Goal: Use online tool/utility: Use online tool/utility

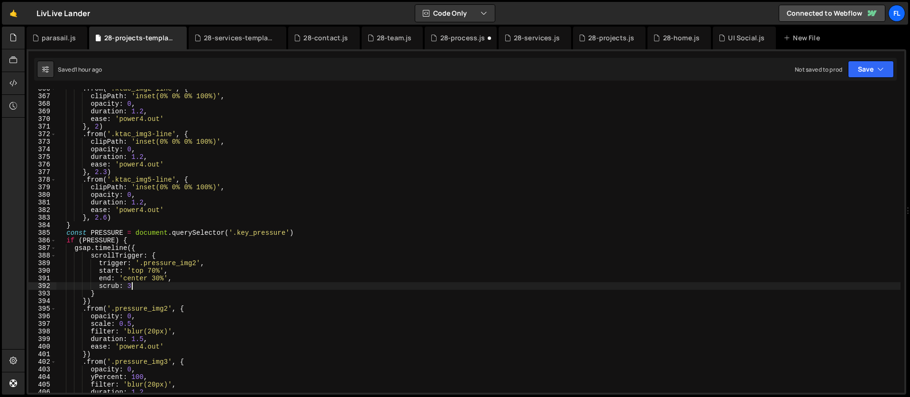
scroll to position [2774, 0]
click at [311, 230] on div ". from ( '.ktac_img2-line' , { clipPath : 'inset(0% 0% 0% 100%)' , opacity : 0 …" at bounding box center [478, 244] width 845 height 319
click at [132, 242] on div ". from ( '.ktac_img2-line' , { clipPath : 'inset(0% 0% 0% 100%)' , opacity : 0 …" at bounding box center [478, 244] width 845 height 319
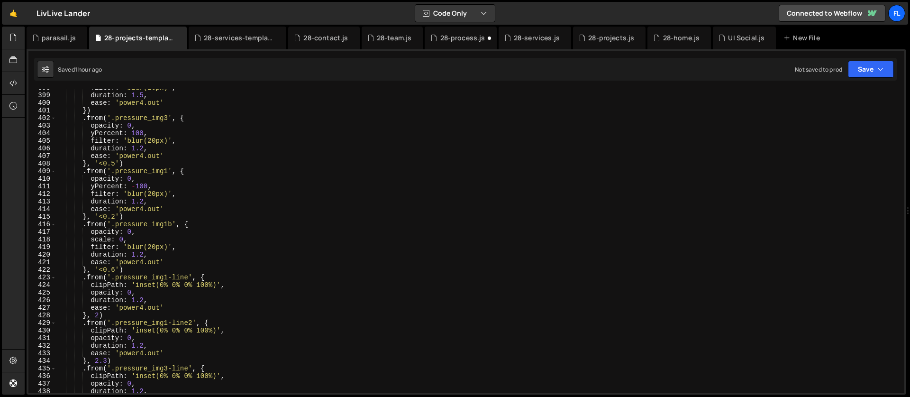
scroll to position [3187, 0]
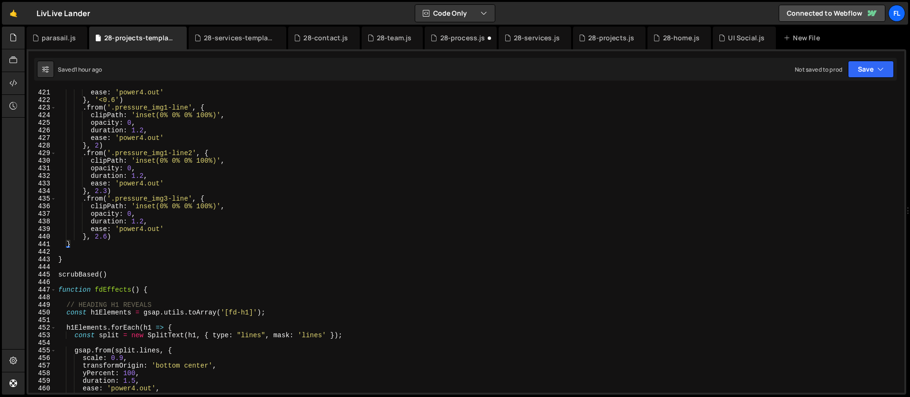
click at [89, 245] on div "ease : 'power4.out' } , '<0.6' ) . from ( '.pressure_img1-line' , { clipPath : …" at bounding box center [478, 248] width 845 height 319
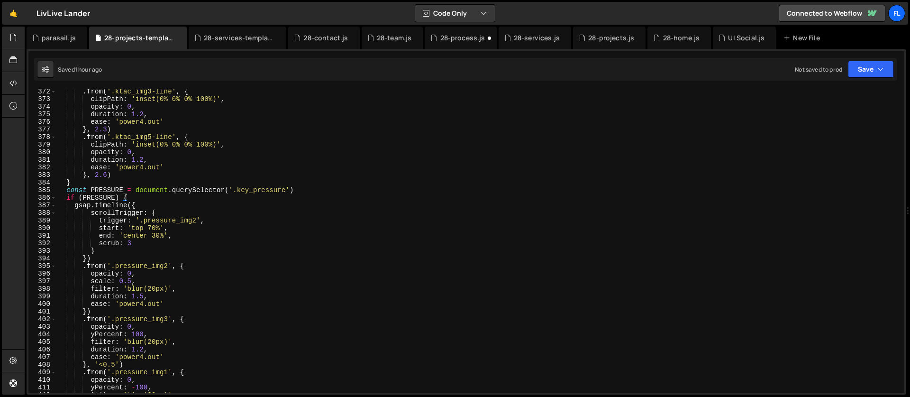
scroll to position [2808, 0]
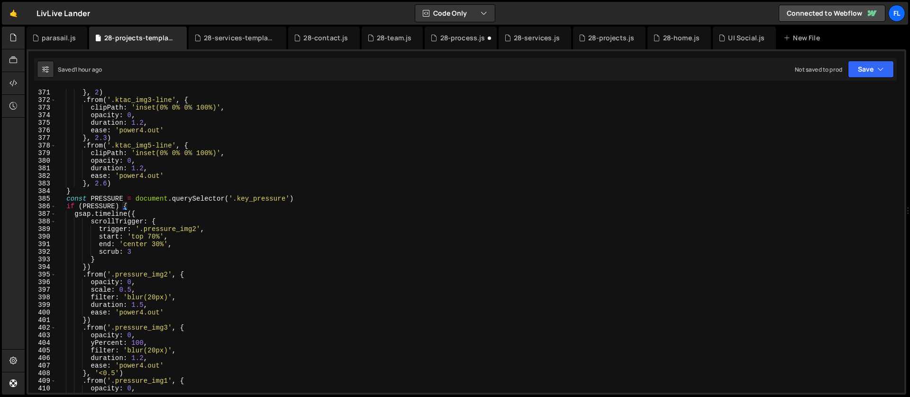
click at [66, 200] on div "} , 2 ) . from ( '.ktac_img3-line' , { clipPath : 'inset(0% 0% 0% 100%)' , opac…" at bounding box center [478, 248] width 845 height 319
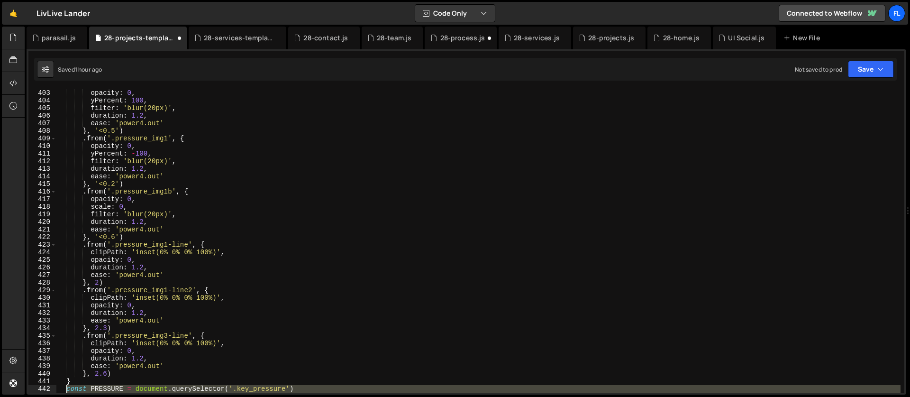
scroll to position [3158, 0]
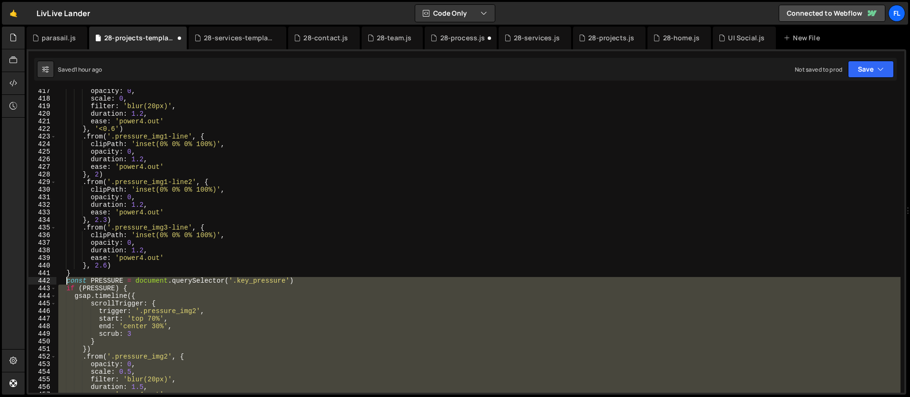
click at [133, 300] on div "opacity : 0 , scale : 0 , filter : 'blur(20px)' , duration : 1.2 , ease : 'powe…" at bounding box center [478, 240] width 845 height 303
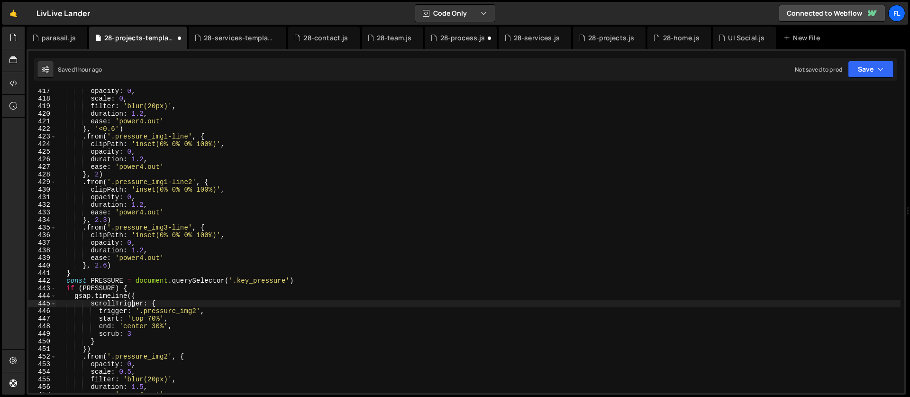
click at [115, 280] on div "opacity : 0 , scale : 0 , filter : 'blur(20px)' , duration : 1.2 , ease : 'powe…" at bounding box center [478, 246] width 845 height 319
click at [285, 283] on div "opacity : 0 , scale : 0 , filter : 'blur(20px)' , duration : 1.2 , ease : 'powe…" at bounding box center [478, 246] width 845 height 319
click at [284, 281] on div "opacity : 0 , scale : 0 , filter : 'blur(20px)' , duration : 1.2 , ease : 'powe…" at bounding box center [478, 246] width 845 height 319
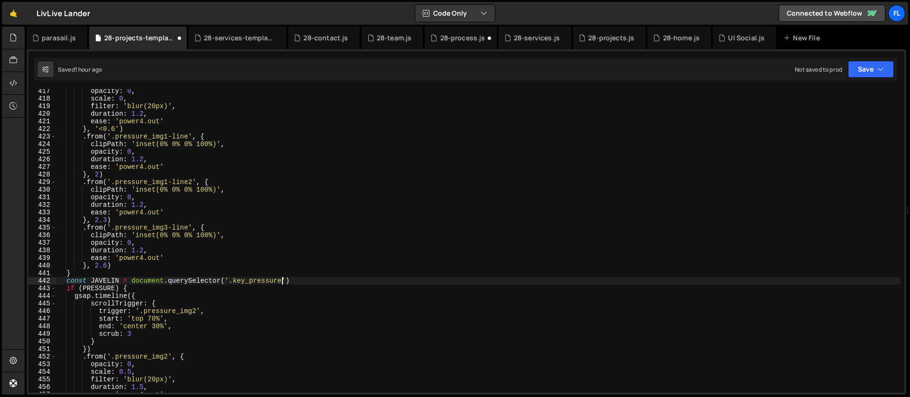
click at [235, 281] on div "opacity : 0 , scale : 0 , filter : 'blur(20px)' , duration : 1.2 , ease : 'powe…" at bounding box center [478, 246] width 845 height 319
paste textarea "javelin"
click at [99, 288] on div "opacity : 0 , scale : 0 , filter : 'blur(20px)' , duration : 1.2 , ease : 'powe…" at bounding box center [478, 246] width 845 height 319
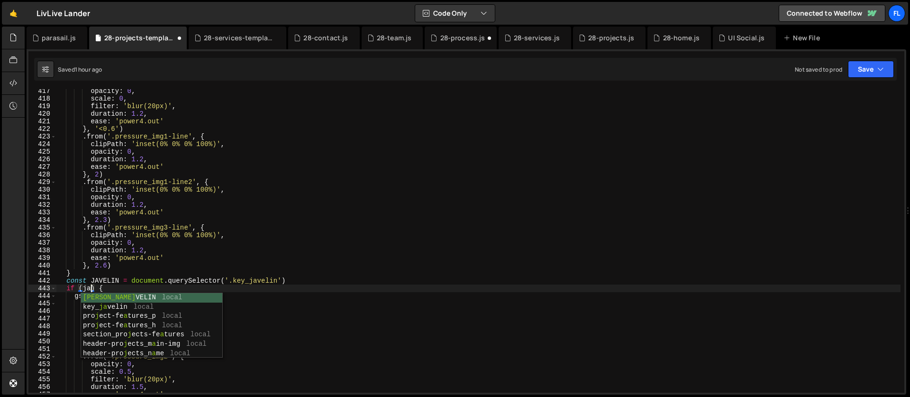
scroll to position [0, 2]
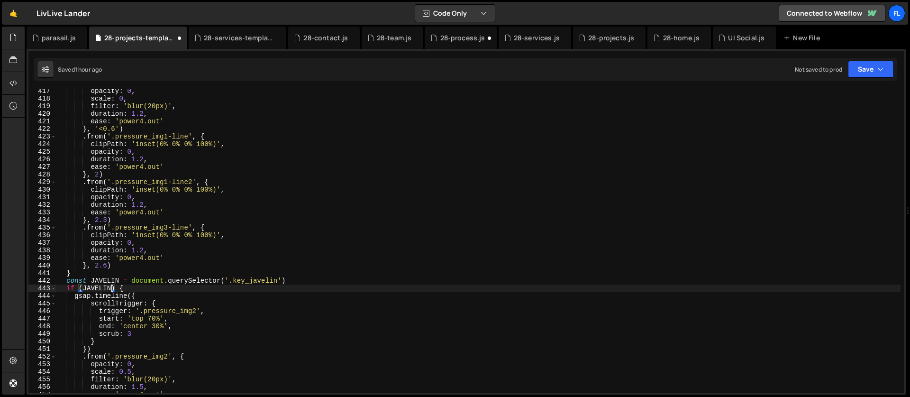
click at [199, 184] on div "opacity : 0 , scale : 0 , filter : 'blur(20px)' , duration : 1.2 , ease : 'powe…" at bounding box center [478, 246] width 845 height 319
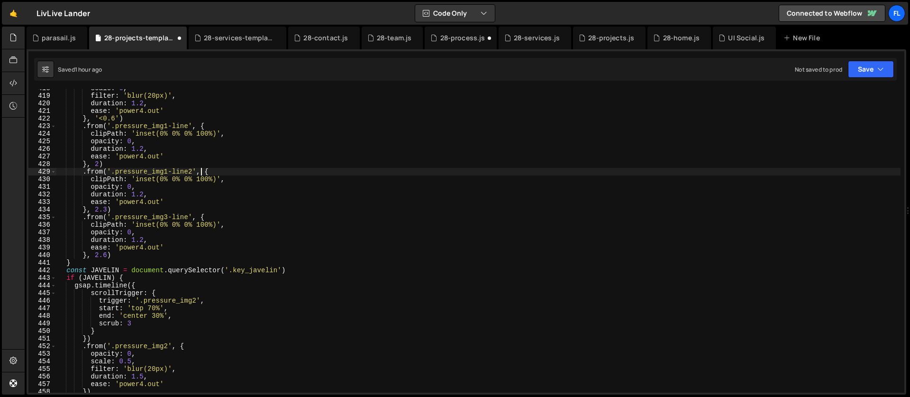
scroll to position [3199, 0]
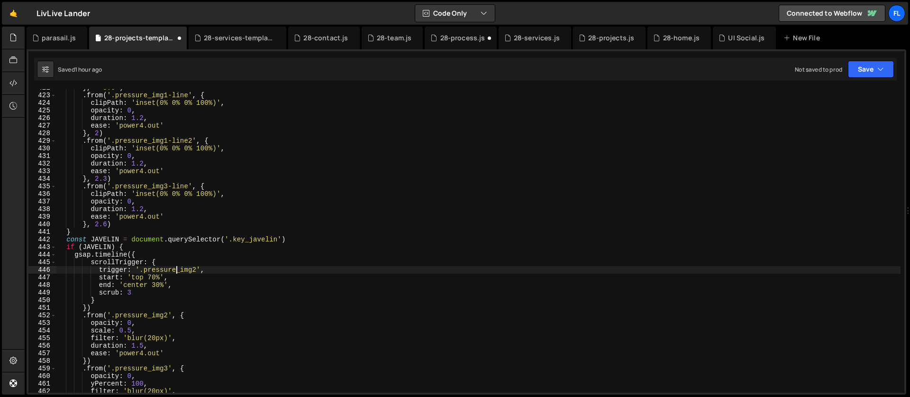
click at [176, 272] on div "} , '<0.6' ) . from ( '.pressure_img1-line' , { clipPath : 'inset(0% 0% 0% 100%…" at bounding box center [478, 243] width 845 height 319
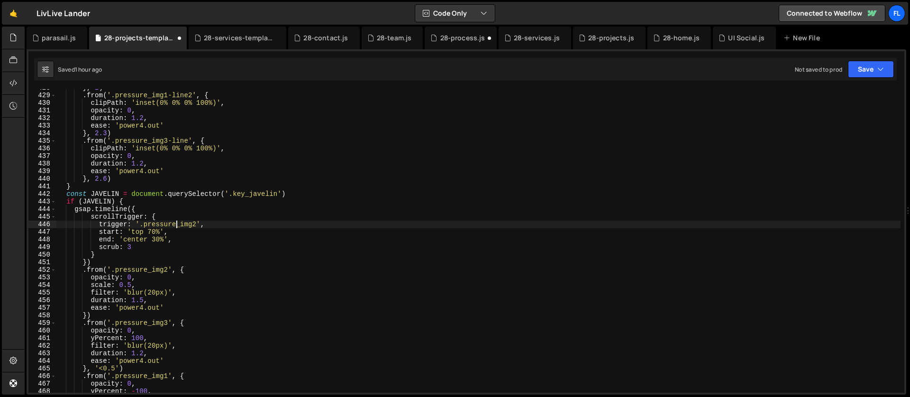
scroll to position [3289, 0]
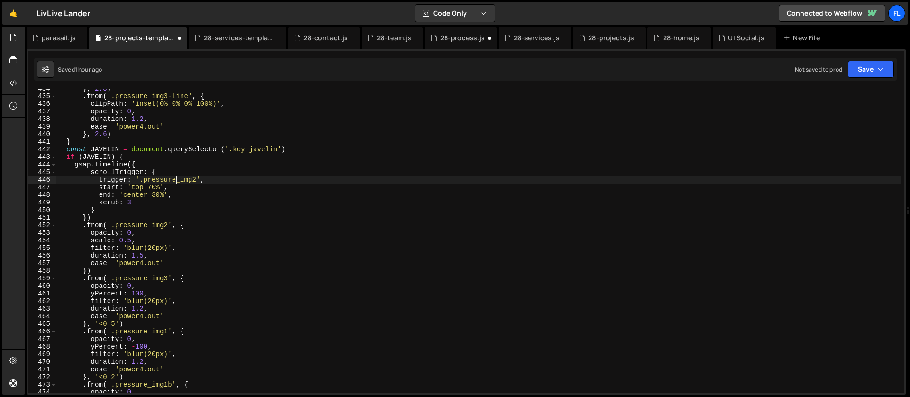
click at [198, 179] on div "} , 2.3 ) . from ( '.pressure_img3-line' , { clipPath : 'inset(0% 0% 0% 100%)' …" at bounding box center [478, 244] width 845 height 319
click at [143, 180] on div "} , 2.3 ) . from ( '.pressure_img3-line' , { clipPath : 'inset(0% 0% 0% 100%)' …" at bounding box center [478, 244] width 845 height 319
paste textarea "javelin_img4"
click at [167, 228] on div "} , 2.3 ) . from ( '.pressure_img3-line' , { clipPath : 'inset(0% 0% 0% 100%)' …" at bounding box center [478, 244] width 845 height 319
click at [116, 226] on div "} , 2.3 ) . from ( '.pressure_img3-line' , { clipPath : 'inset(0% 0% 0% 100%)' …" at bounding box center [478, 244] width 845 height 319
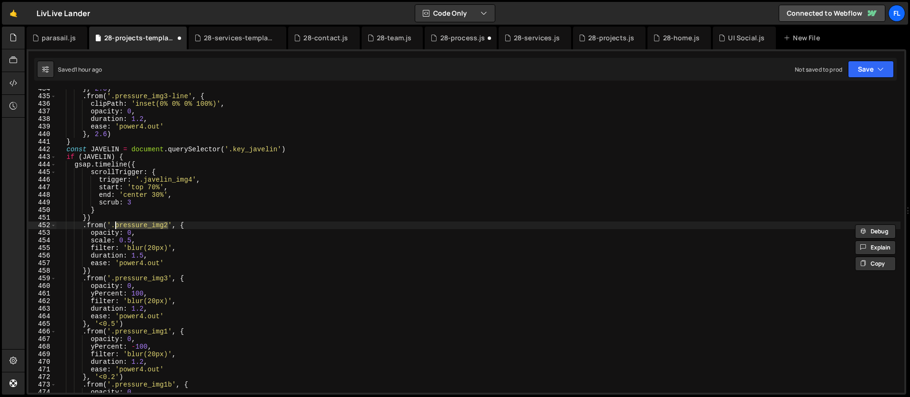
paste textarea "javelin_img4"
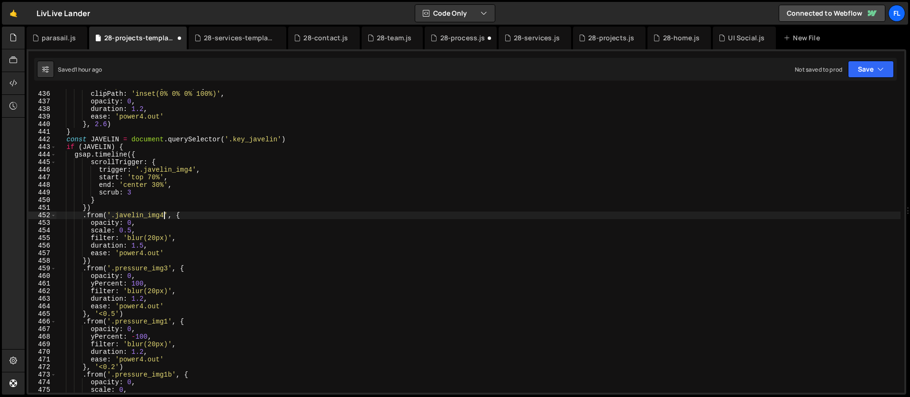
scroll to position [3332, 0]
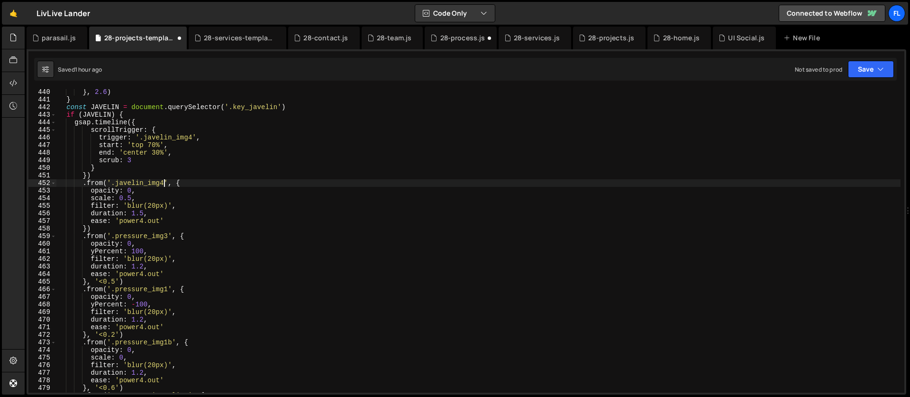
click at [168, 235] on div "} , 2.6 ) } const JAVELIN = document . querySelector ( '.key_javelin' ) if ( JA…" at bounding box center [478, 247] width 845 height 319
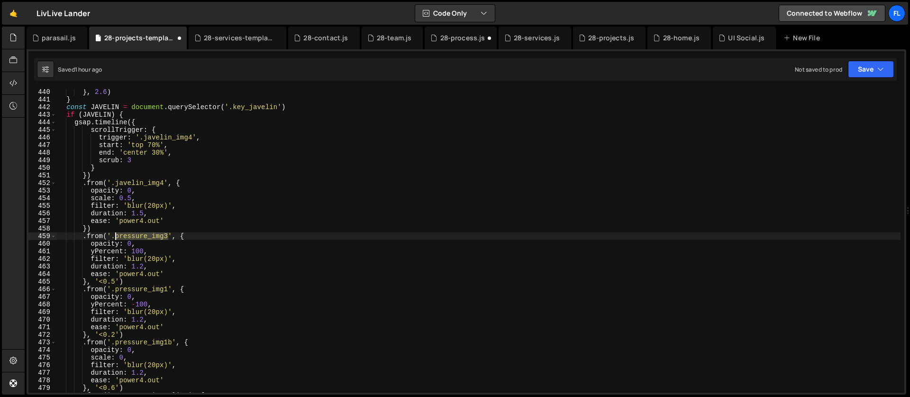
click at [115, 237] on div "} , 2.6 ) } const JAVELIN = document . querySelector ( '.key_javelin' ) if ( JA…" at bounding box center [478, 247] width 845 height 319
paste textarea "javelin_im5"
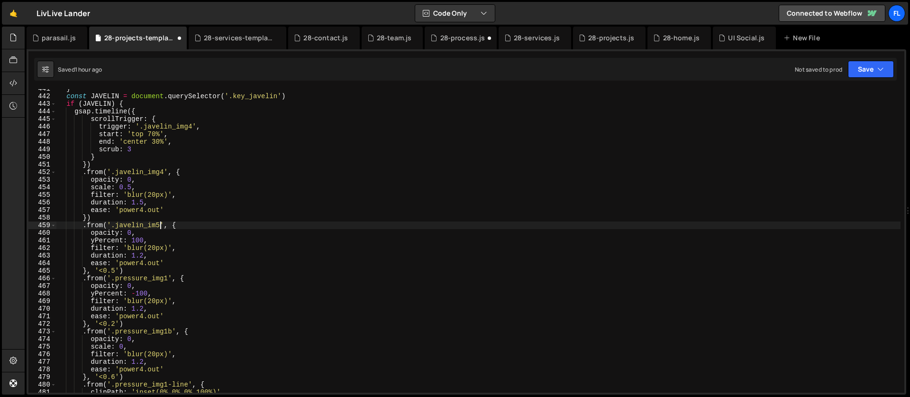
scroll to position [3343, 0]
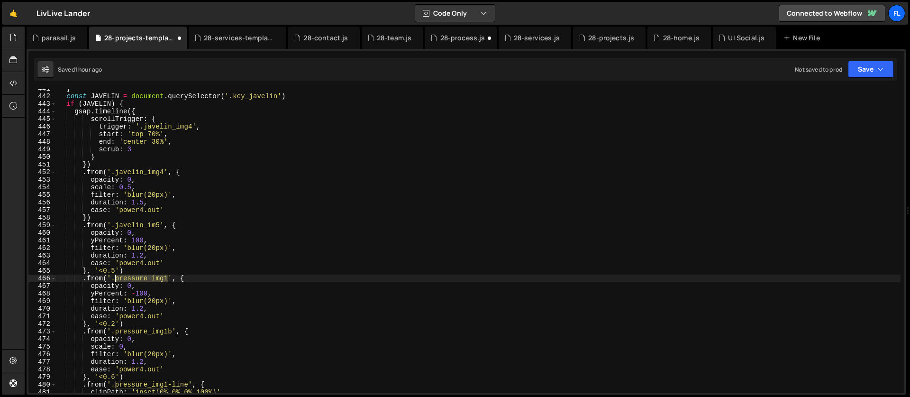
drag, startPoint x: 168, startPoint y: 276, endPoint x: 116, endPoint y: 280, distance: 52.8
click at [116, 280] on div "} const JAVELIN = document . querySelector ( '.key_javelin' ) if ( JAVELIN ) { …" at bounding box center [478, 244] width 845 height 319
paste textarea "javelin_img3"
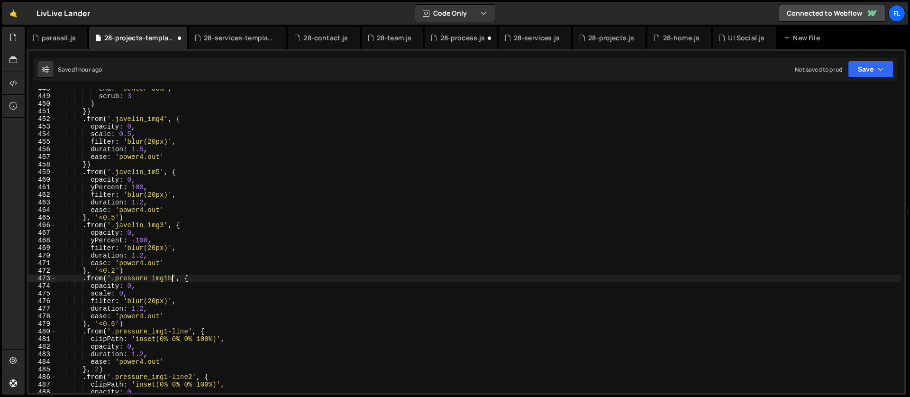
click at [172, 277] on div "end : 'center 30%' , scrub : 3 } }) . from ( '.javelin_img4' , { opacity : 0 , …" at bounding box center [478, 244] width 845 height 319
click at [114, 279] on div "end : 'center 30%' , scrub : 3 } }) . from ( '.javelin_img4' , { opacity : 0 , …" at bounding box center [478, 244] width 845 height 319
paste textarea "javelin_img6"
click at [171, 280] on div "end : 'center 30%' , scrub : 3 } }) . from ( '.javelin_img4' , { opacity : 0 , …" at bounding box center [478, 244] width 845 height 319
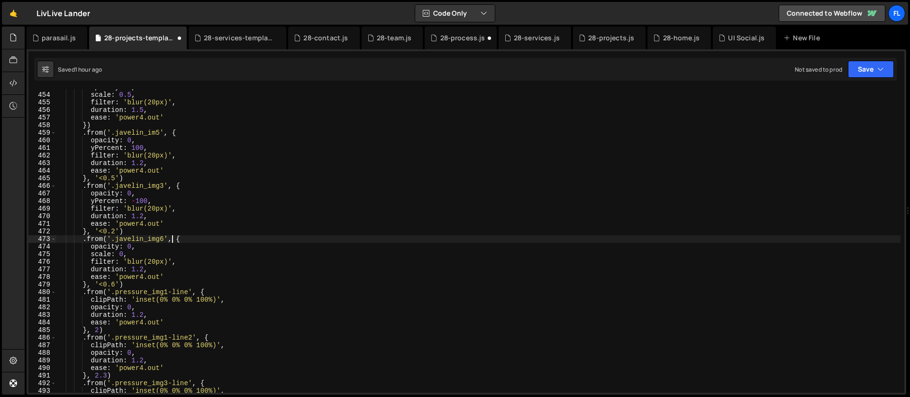
scroll to position [3470, 0]
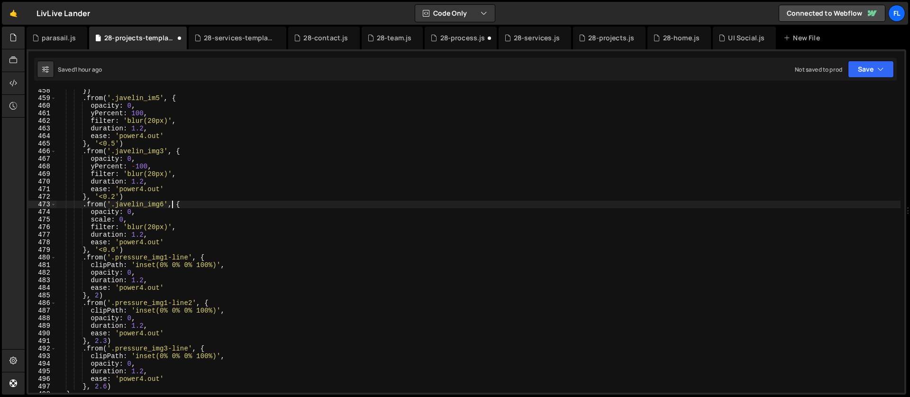
click at [184, 203] on div "}) . from ( '.javelin_im5' , { opacity : 0 , yPercent : 100 , filter : 'blur(20…" at bounding box center [478, 246] width 845 height 319
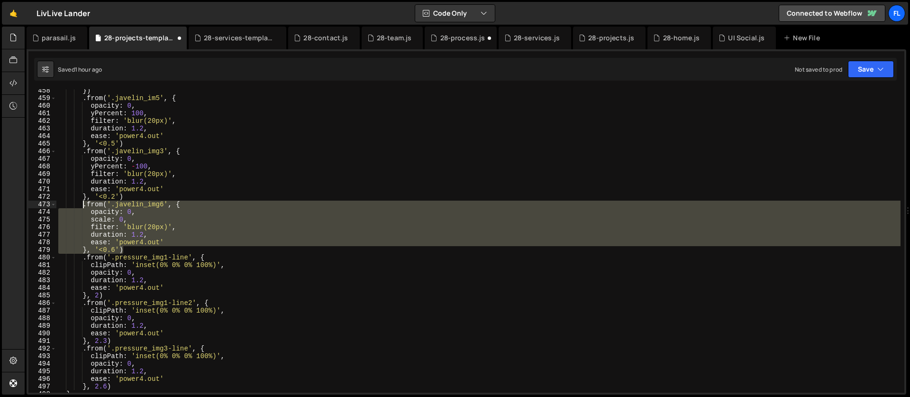
drag, startPoint x: 129, startPoint y: 248, endPoint x: 83, endPoint y: 205, distance: 63.7
click at [83, 205] on div "}) . from ( '.javelin_im5' , { opacity : 0 , yPercent : 100 , filter : 'blur(20…" at bounding box center [478, 246] width 845 height 319
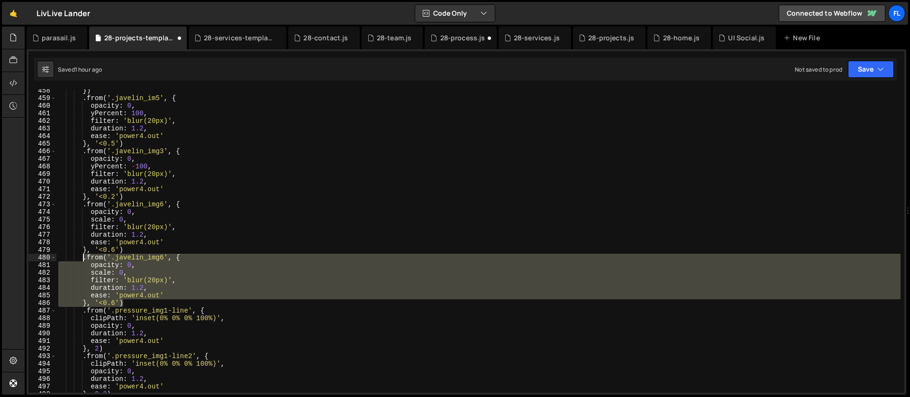
click at [165, 299] on div "}) . from ( '.javelin_im5' , { opacity : 0 , yPercent : 100 , filter : 'blur(20…" at bounding box center [478, 240] width 845 height 303
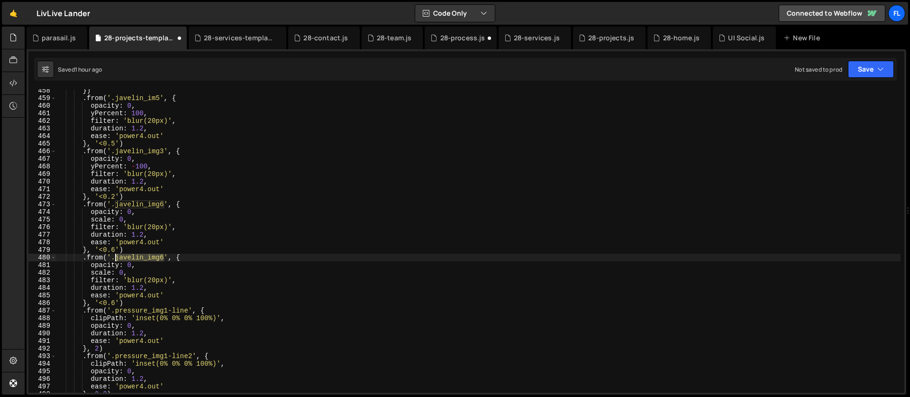
drag, startPoint x: 165, startPoint y: 256, endPoint x: 116, endPoint y: 257, distance: 49.3
click at [116, 257] on div "}) . from ( '.javelin_im5' , { opacity : 0 , yPercent : 100 , filter : 'blur(20…" at bounding box center [478, 246] width 845 height 319
paste textarea "2"
click at [142, 283] on div "}) . from ( '.javelin_im5' , { opacity : 0 , yPercent : 100 , filter : 'blur(20…" at bounding box center [478, 246] width 845 height 319
click at [136, 275] on div "}) . from ( '.javelin_im5' , { opacity : 0 , yPercent : 100 , filter : 'blur(20…" at bounding box center [478, 246] width 845 height 319
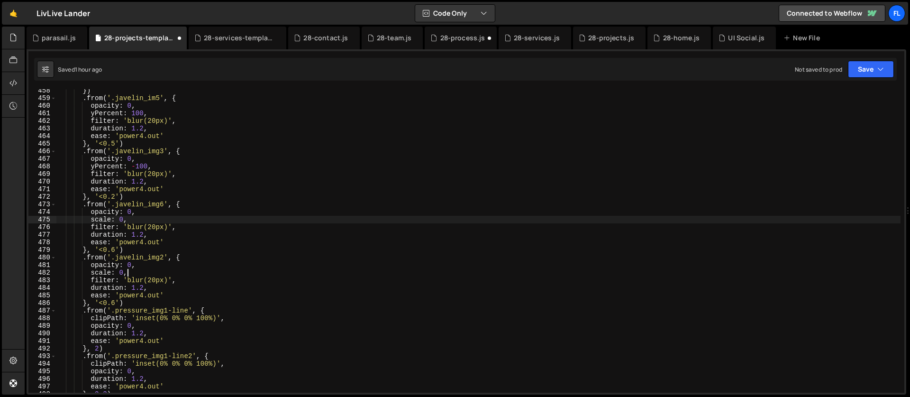
click at [138, 220] on div "}) . from ( '.javelin_im5' , { opacity : 0 , yPercent : 100 , filter : 'blur(20…" at bounding box center [478, 246] width 845 height 319
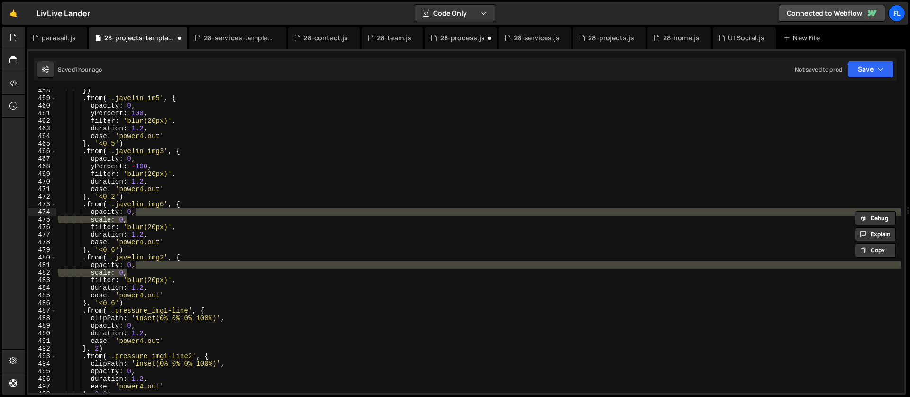
type textarea "opacity: 0,"
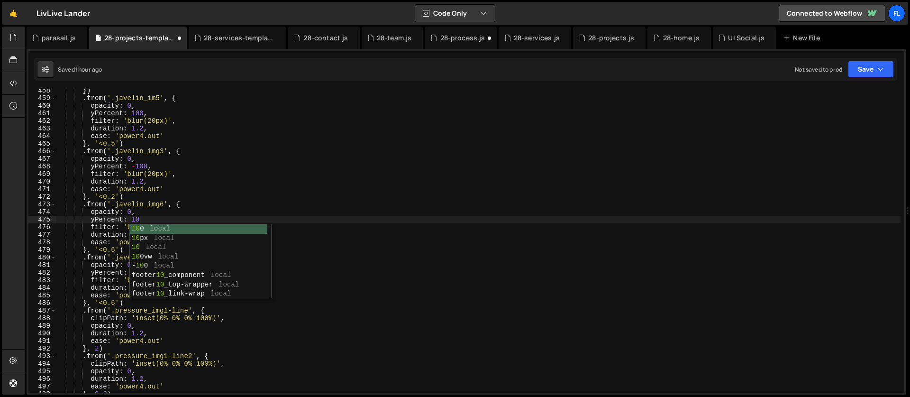
scroll to position [0, 5]
click at [146, 190] on div "}) . from ( '.javelin_im5' , { opacity : 0 , yPercent : 100 , filter : 'blur(20…" at bounding box center [478, 246] width 845 height 319
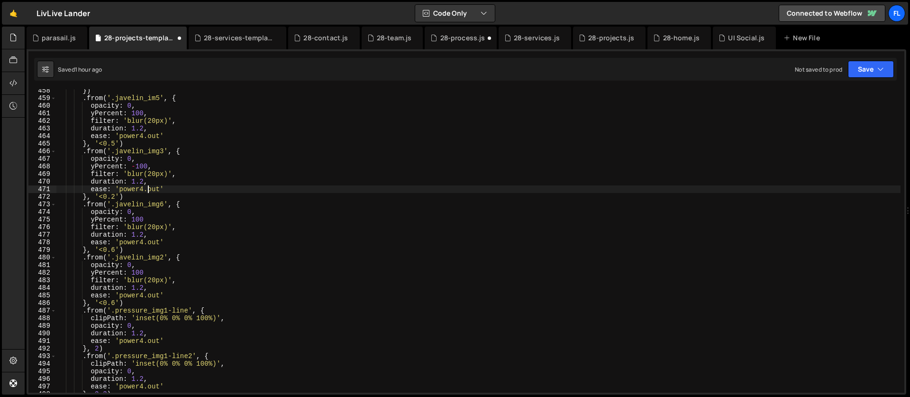
scroll to position [3468, 0]
click at [131, 222] on div "}) . from ( '.javelin_im5' , { opacity : 0 , yPercent : 100 , filter : 'blur(20…" at bounding box center [478, 247] width 845 height 319
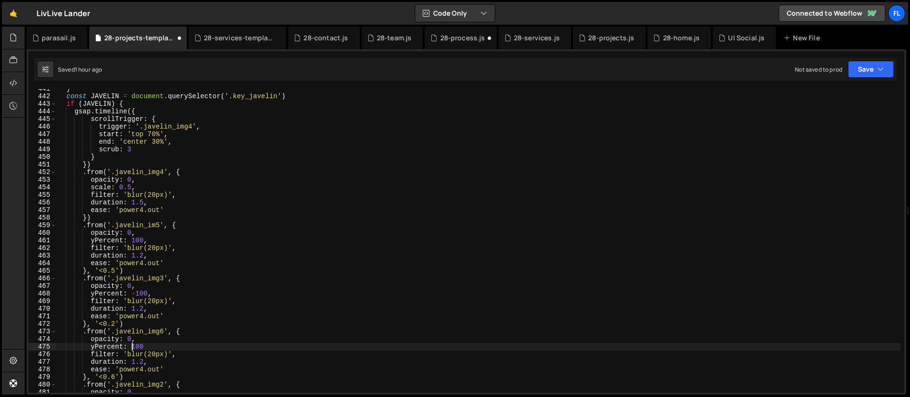
scroll to position [3342, 0]
click at [183, 189] on div "} const JAVELIN = document . querySelector ( '.key_javelin' ) if ( JAVELIN ) { …" at bounding box center [478, 245] width 845 height 319
click at [177, 189] on div "} const JAVELIN = document . querySelector ( '.key_javelin' ) if ( JAVELIN ) { …" at bounding box center [478, 245] width 845 height 319
click at [188, 172] on div "} const JAVELIN = document . querySelector ( '.key_javelin' ) if ( JAVELIN ) { …" at bounding box center [478, 245] width 845 height 319
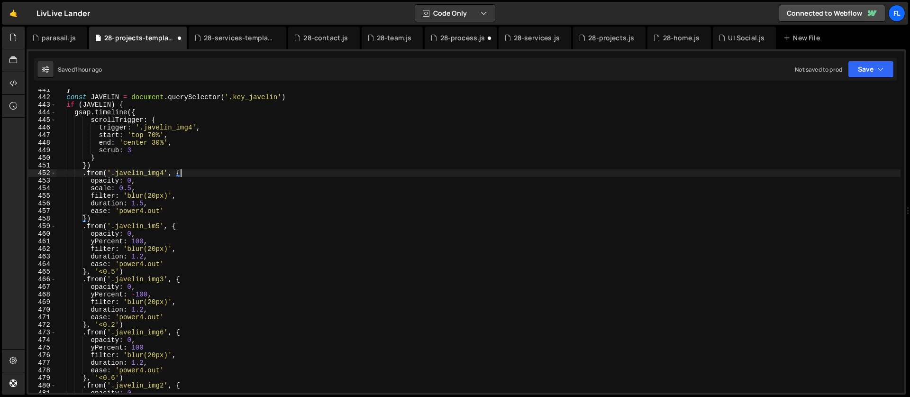
click at [171, 226] on div "} const JAVELIN = document . querySelector ( '.key_javelin' ) if ( JAVELIN ) { …" at bounding box center [478, 245] width 845 height 319
click at [201, 229] on div "} const JAVELIN = document . querySelector ( '.key_javelin' ) if ( JAVELIN ) { …" at bounding box center [478, 245] width 845 height 319
click at [197, 225] on div "} const JAVELIN = document . querySelector ( '.key_javelin' ) if ( JAVELIN ) { …" at bounding box center [478, 245] width 845 height 319
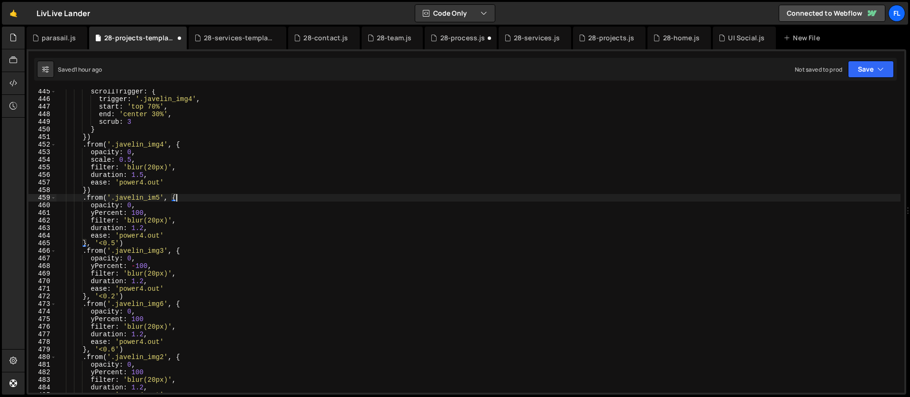
scroll to position [3370, 0]
click at [156, 285] on div "scrollTrigger : { trigger : '.javelin_img4' , start : 'top 70%' , end : 'center…" at bounding box center [478, 247] width 845 height 319
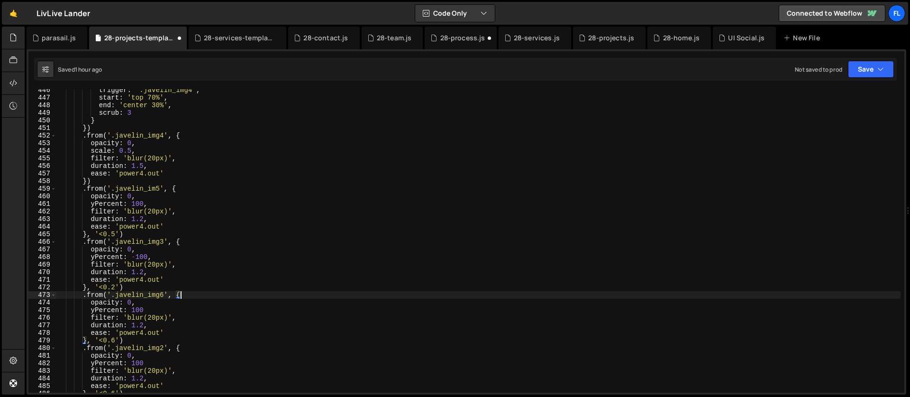
click at [193, 298] on div "trigger : '.javelin_img4' , start : 'top 70%' , end : 'center 30%' , scrub : 3 …" at bounding box center [478, 245] width 845 height 319
click at [187, 243] on div "trigger : '.javelin_img4' , start : 'top 70%' , end : 'center 30%' , scrub : 3 …" at bounding box center [478, 245] width 845 height 319
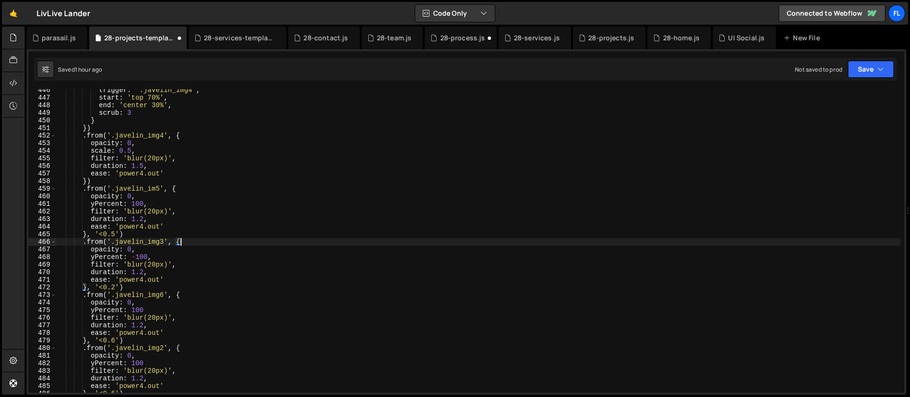
click at [188, 295] on div "trigger : '.javelin_img4' , start : 'top 70%' , end : 'center 30%' , scrub : 3 …" at bounding box center [478, 245] width 845 height 319
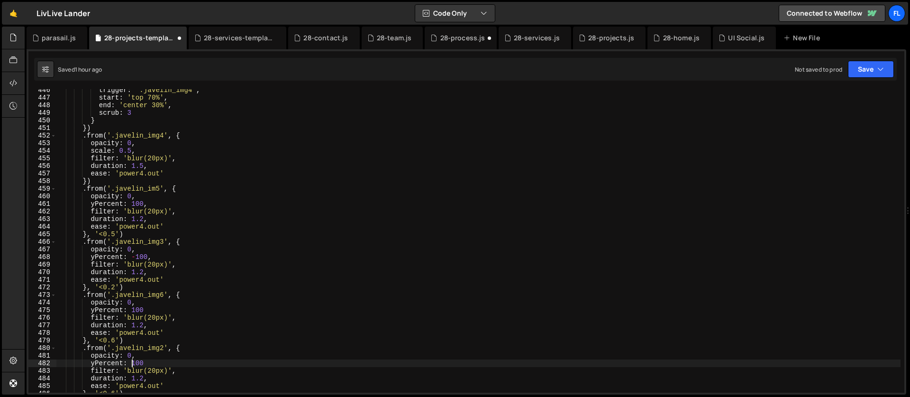
click at [132, 364] on div "trigger : '.javelin_img4' , start : 'top 70%' , end : 'center 30%' , scrub : 3 …" at bounding box center [478, 245] width 845 height 319
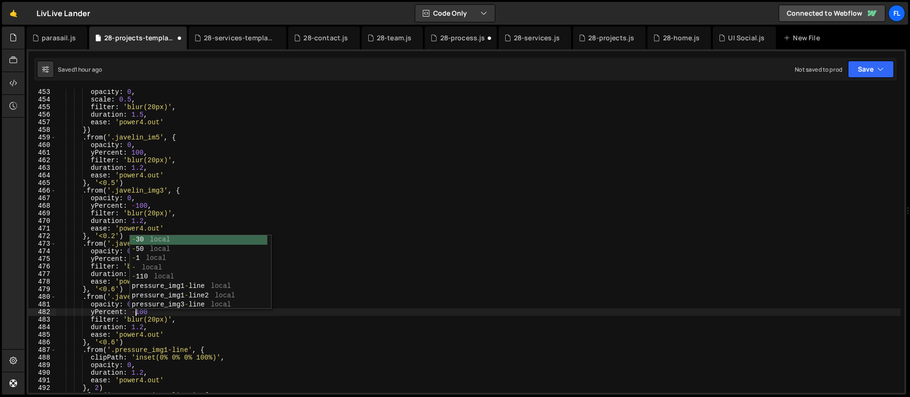
scroll to position [0, 5]
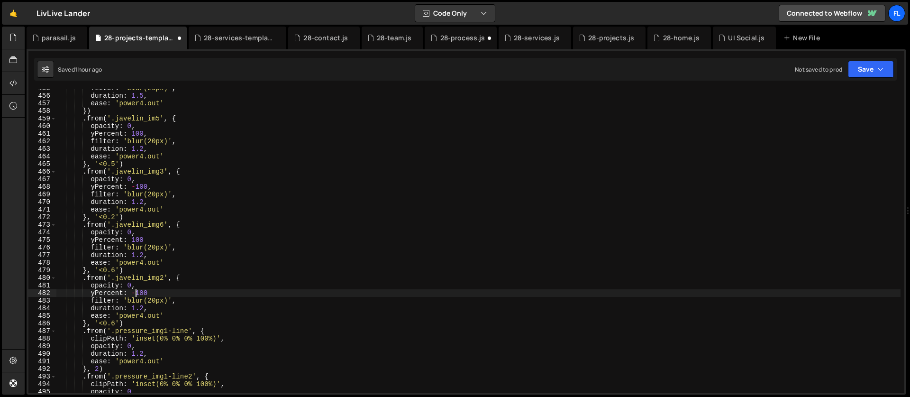
click at [163, 315] on div "filter : 'blur(20px)' , duration : 1.5 , ease : 'power4.out' }) . from ( '.jave…" at bounding box center [478, 243] width 845 height 319
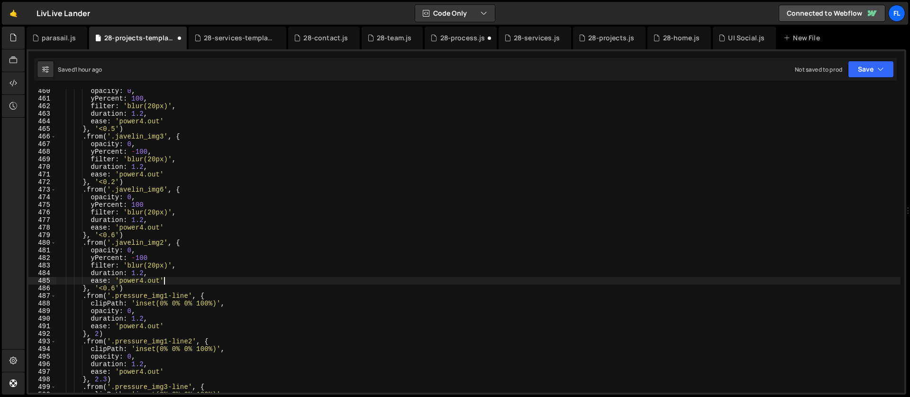
scroll to position [3484, 0]
click at [129, 290] on div "opacity : 0 , yPercent : 100 , filter : 'blur(20px)' , duration : 1.2 , ease : …" at bounding box center [478, 246] width 845 height 319
click at [129, 235] on div "opacity : 0 , yPercent : 100 , filter : 'blur(20px)' , duration : 1.2 , ease : …" at bounding box center [478, 246] width 845 height 319
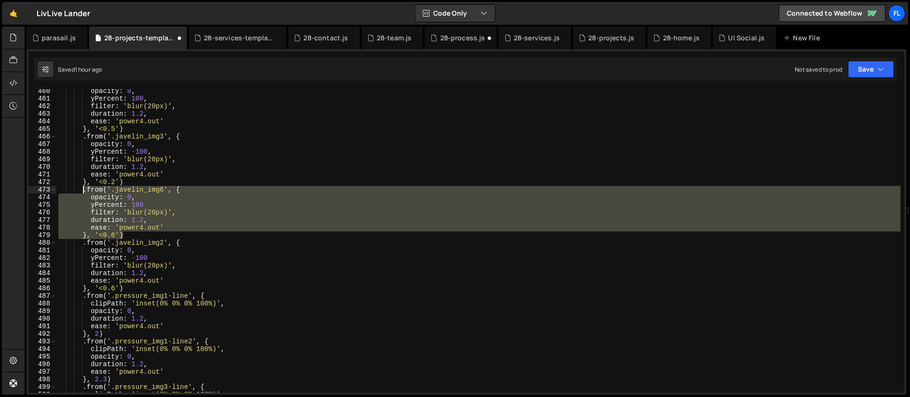
drag, startPoint x: 132, startPoint y: 234, endPoint x: 81, endPoint y: 191, distance: 66.6
click at [81, 191] on div "opacity : 0 , yPercent : 100 , filter : 'blur(20px)' , duration : 1.2 , ease : …" at bounding box center [478, 246] width 845 height 319
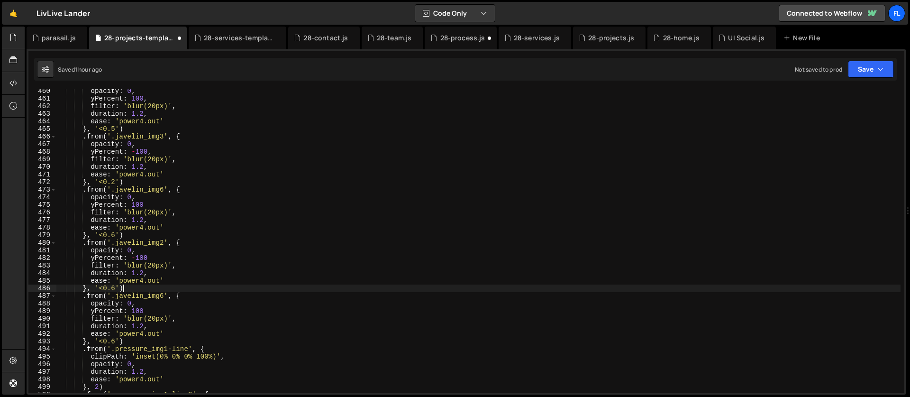
click at [241, 286] on div "opacity : 0 , yPercent : 100 , filter : 'blur(20px)' , duration : 1.2 , ease : …" at bounding box center [478, 246] width 845 height 319
click at [163, 296] on div "opacity : 0 , yPercent : 100 , filter : 'blur(20px)' , duration : 1.2 , ease : …" at bounding box center [478, 246] width 845 height 319
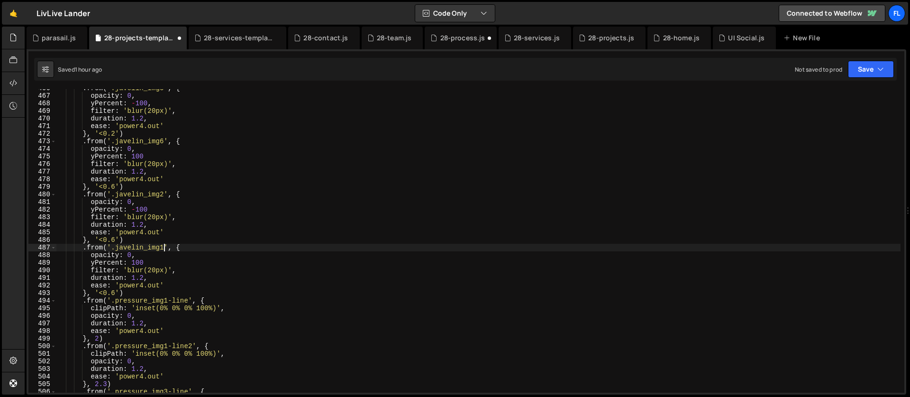
scroll to position [3568, 0]
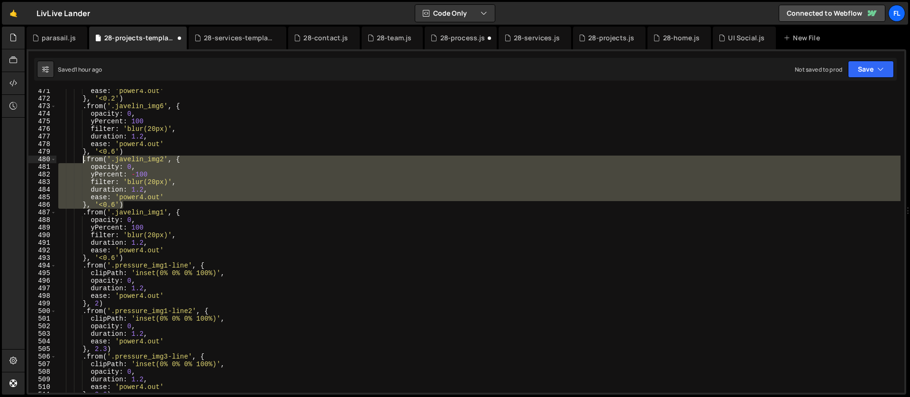
drag, startPoint x: 136, startPoint y: 204, endPoint x: 83, endPoint y: 159, distance: 69.3
click at [83, 159] on div "ease : 'power4.out' } , '<0.2' ) . from ( '.javelin_img6' , { opacity : 0 , yPe…" at bounding box center [478, 246] width 845 height 319
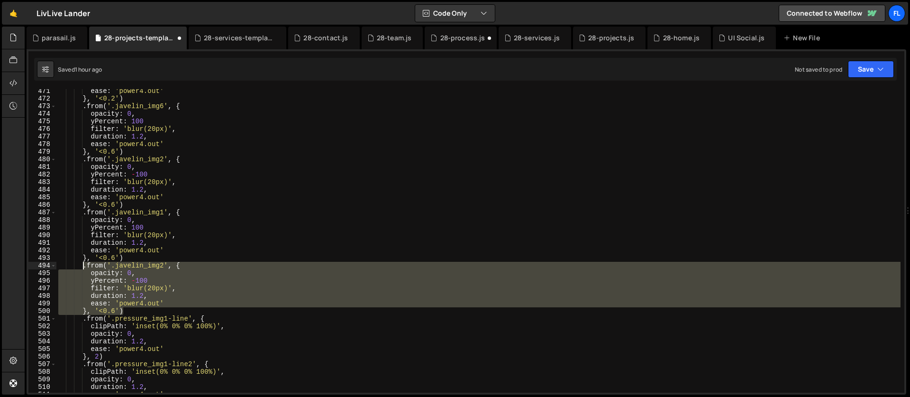
scroll to position [3526, 0]
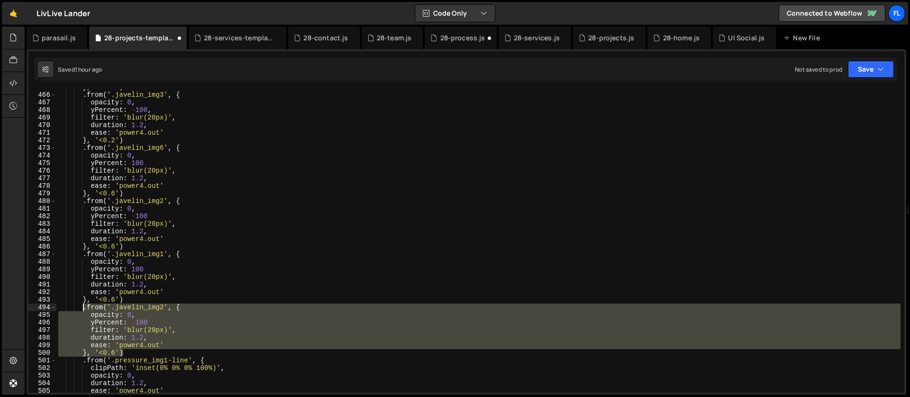
click at [120, 220] on div "} , '<0.5' ) . from ( '.javelin_img3' , { opacity : 0 , yPercent : - 100 , filt…" at bounding box center [478, 242] width 845 height 319
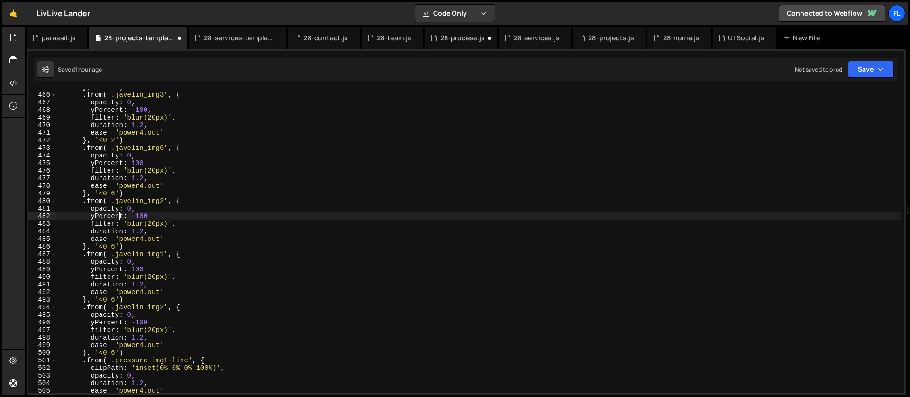
scroll to position [0, 6]
click at [114, 246] on div "} , '<0.5' ) . from ( '.javelin_img3' , { opacity : 0 , yPercent : - 100 , filt…" at bounding box center [478, 242] width 845 height 319
click at [124, 226] on div "} , '<0.5' ) . from ( '.javelin_img3' , { opacity : 0 , yPercent : - 100 , filt…" at bounding box center [478, 242] width 845 height 319
click at [117, 297] on div "} , '<0.5' ) . from ( '.javelin_img3' , { opacity : 0 , yPercent : - 100 , filt…" at bounding box center [478, 242] width 845 height 319
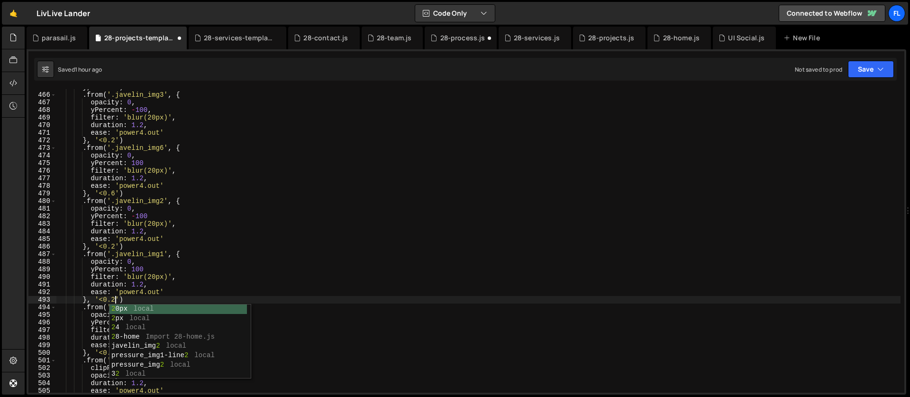
click at [123, 253] on div "} , '<0.5' ) . from ( '.javelin_img3' , { opacity : 0 , yPercent : - 100 , filt…" at bounding box center [478, 242] width 845 height 319
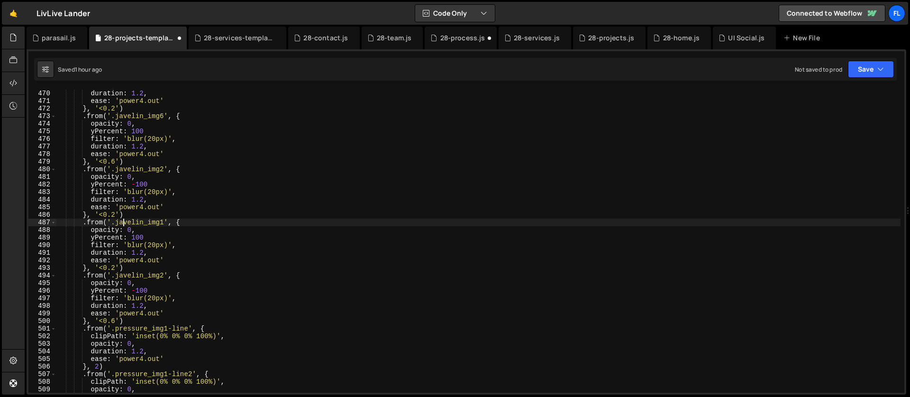
scroll to position [3558, 0]
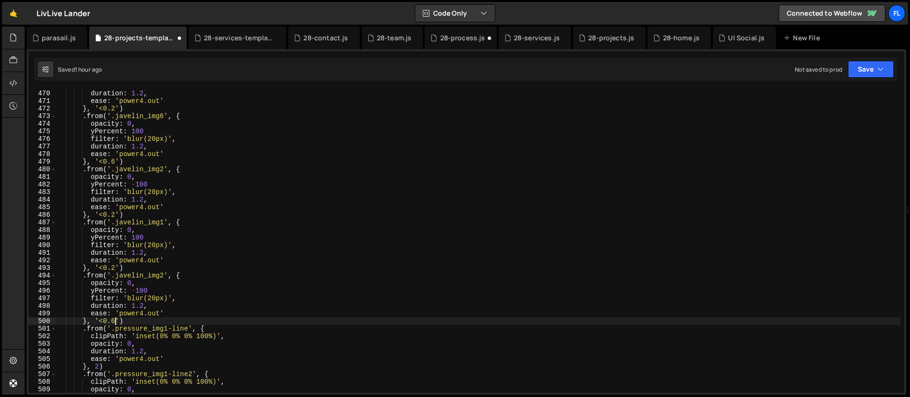
click at [116, 320] on div "filter : 'blur(20px)' , duration : 1.2 , ease : 'power4.out' } , '<0.2' ) . fro…" at bounding box center [478, 241] width 845 height 319
click at [115, 331] on div "filter : 'blur(20px)' , duration : 1.2 , ease : 'power4.out' } , '<0.2' ) . fro…" at bounding box center [478, 241] width 845 height 319
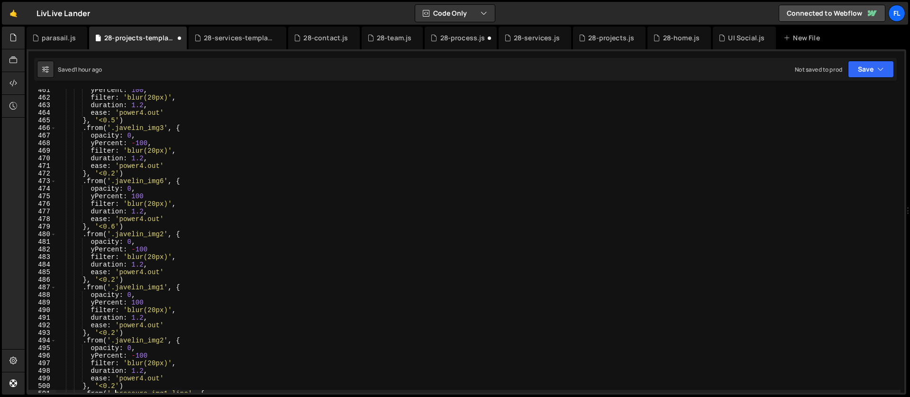
scroll to position [3493, 0]
click at [114, 281] on div "yPercent : 100 , filter : 'blur(20px)' , duration : 1.2 , ease : 'power4.out' }…" at bounding box center [478, 245] width 845 height 319
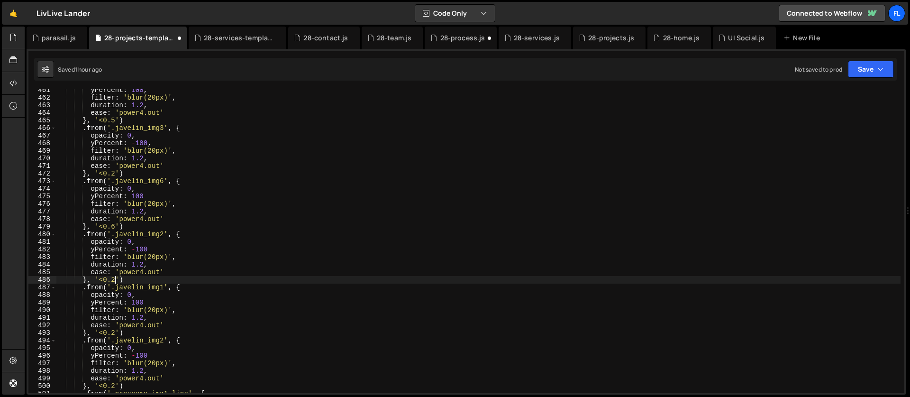
click at [116, 332] on div "yPercent : 100 , filter : 'blur(20px)' , duration : 1.2 , ease : 'power4.out' }…" at bounding box center [478, 245] width 845 height 319
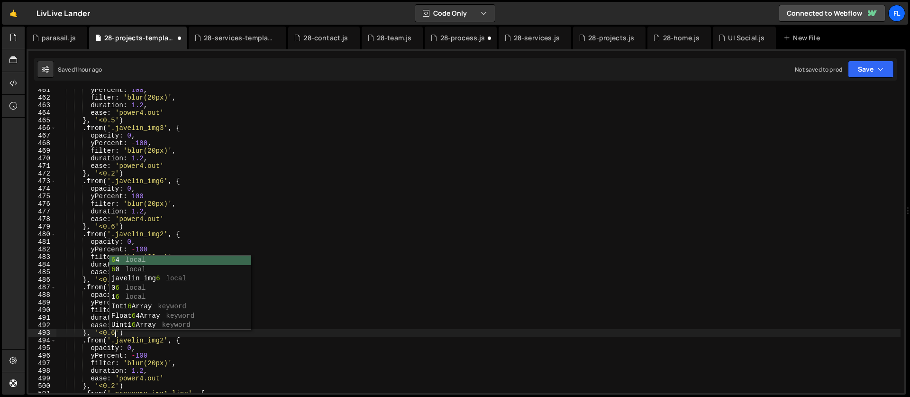
click at [245, 164] on div "yPercent : 100 , filter : 'blur(20px)' , duration : 1.2 , ease : 'power4.out' }…" at bounding box center [478, 245] width 845 height 319
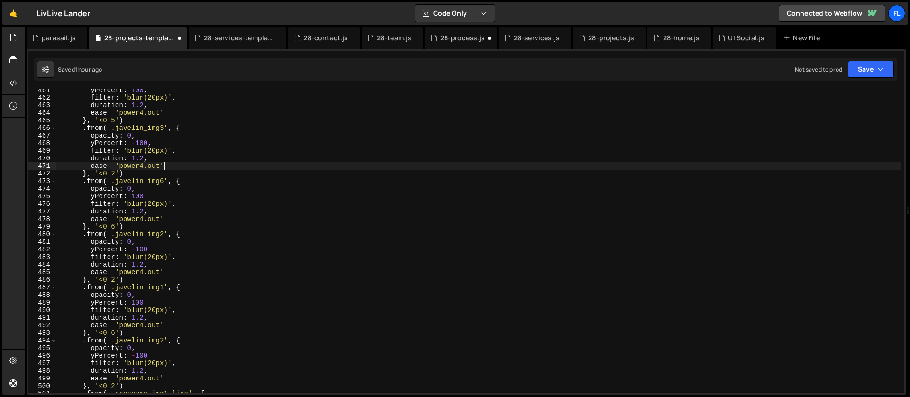
click at [247, 227] on div "yPercent : 100 , filter : 'blur(20px)' , duration : 1.2 , ease : 'power4.out' }…" at bounding box center [478, 245] width 845 height 319
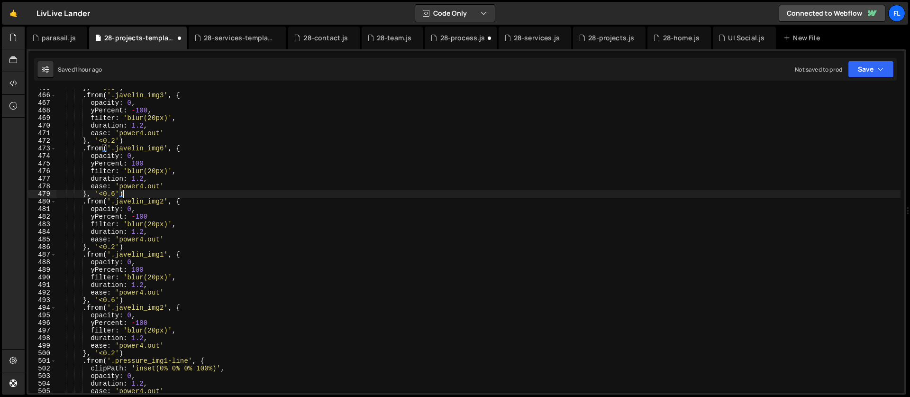
scroll to position [3533, 0]
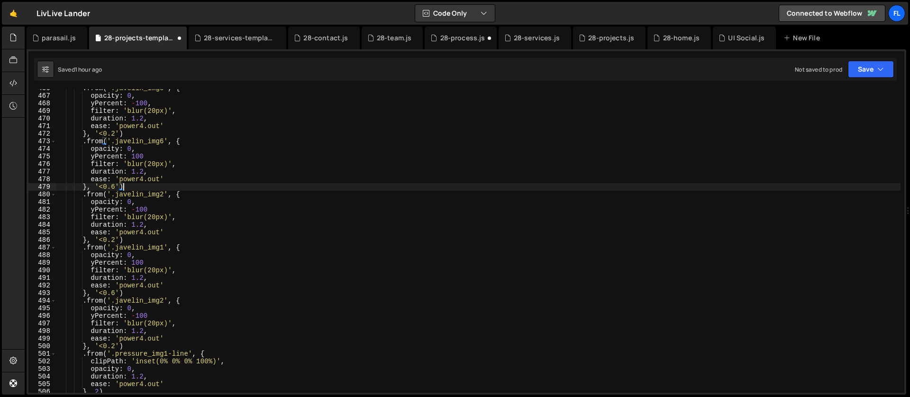
click at [162, 302] on div ". from ( '.javelin_img3' , { opacity : 0 , yPercent : - 100 , filter : 'blur(20…" at bounding box center [478, 243] width 845 height 319
click at [163, 300] on div ". from ( '.javelin_img3' , { opacity : 0 , yPercent : - 100 , filter : 'blur(20…" at bounding box center [478, 243] width 845 height 319
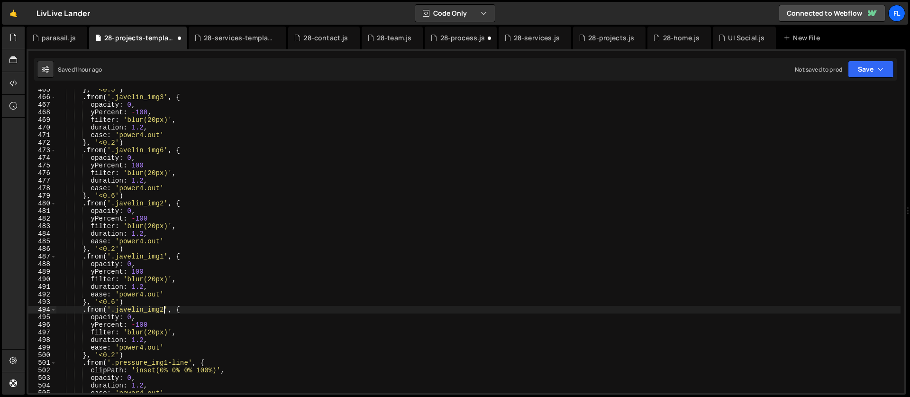
scroll to position [3523, 0]
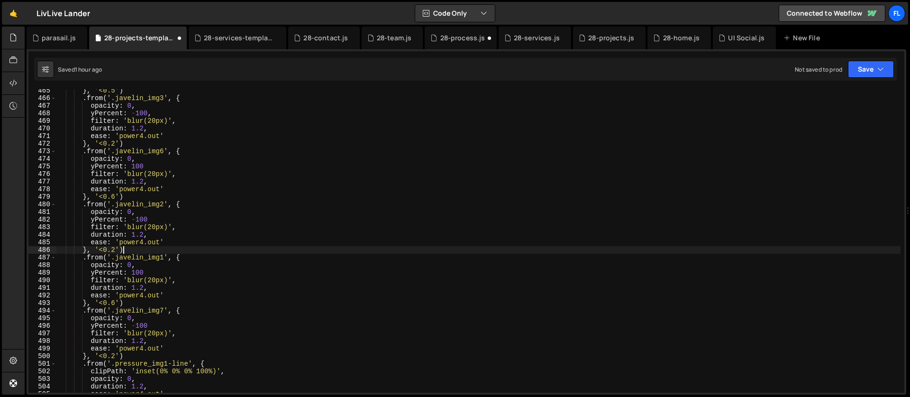
click at [144, 254] on div "} , '<0.5' ) . from ( '.javelin_img3' , { opacity : 0 , yPercent : - 100 , filt…" at bounding box center [478, 246] width 845 height 319
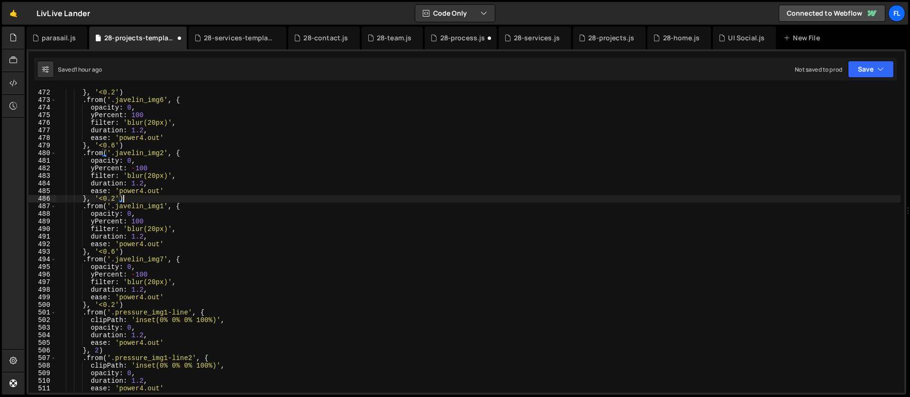
scroll to position [3603, 0]
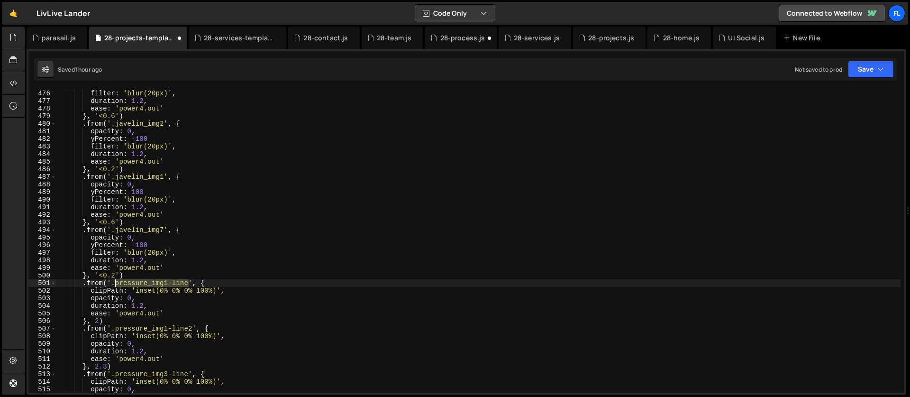
drag, startPoint x: 190, startPoint y: 282, endPoint x: 114, endPoint y: 282, distance: 75.9
click at [114, 282] on div "yPercent : 100 filter : 'blur(20px)' , duration : 1.2 , ease : 'power4.out' } ,…" at bounding box center [478, 241] width 845 height 319
paste textarea "javelin_img"
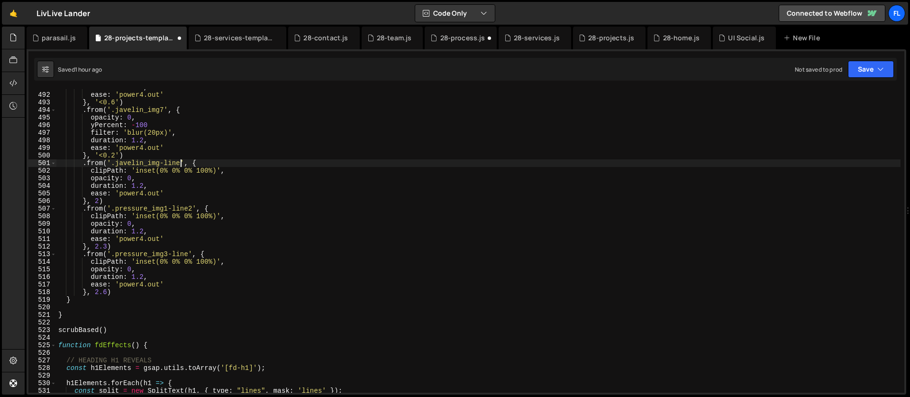
scroll to position [3723, 0]
drag, startPoint x: 193, startPoint y: 206, endPoint x: 115, endPoint y: 210, distance: 77.8
click at [115, 210] on div "duration : 1.2 , ease : 'power4.out' } , '<0.6' ) . from ( '.javelin_img7' , { …" at bounding box center [478, 242] width 845 height 319
paste textarea "javelin_img5-line"
click at [124, 245] on div "duration : 1.2 , ease : 'power4.out' } , '<0.6' ) . from ( '.javelin_img7' , { …" at bounding box center [478, 242] width 845 height 319
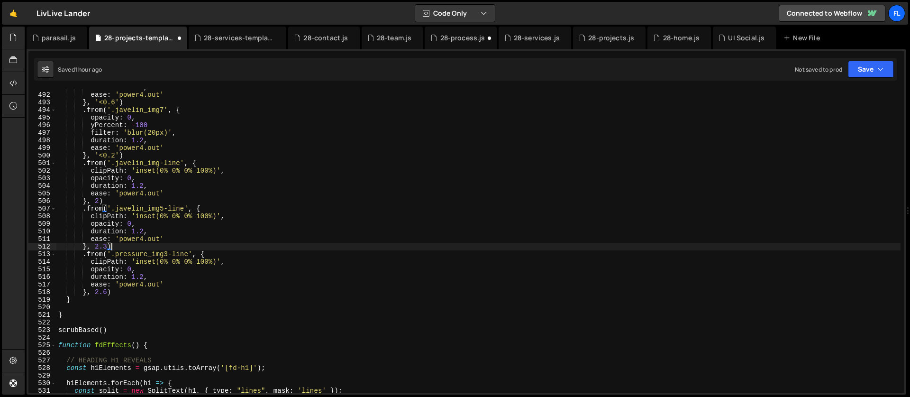
scroll to position [0, 3]
click at [217, 248] on div "duration : 1.2 , ease : 'power4.out' } , '<0.6' ) . from ( '.javelin_img7' , { …" at bounding box center [478, 242] width 845 height 319
click at [211, 253] on div "duration : 1.2 , ease : 'power4.out' } , '<0.6' ) . from ( '.javelin_img7' , { …" at bounding box center [478, 242] width 845 height 319
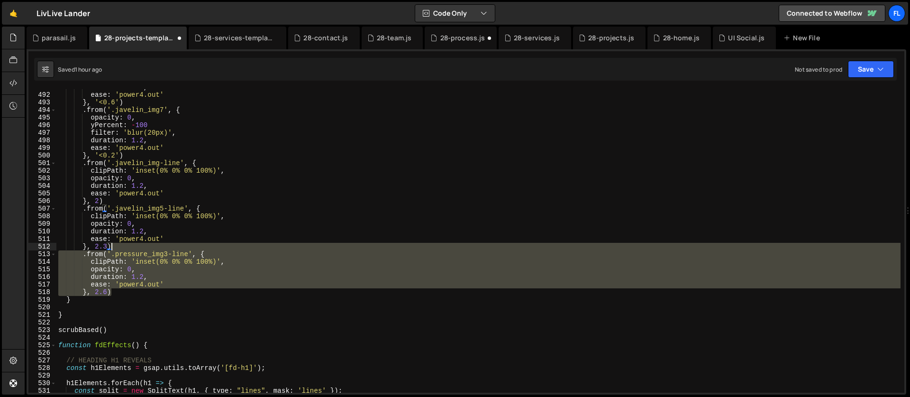
drag, startPoint x: 116, startPoint y: 289, endPoint x: 121, endPoint y: 248, distance: 42.1
click at [121, 248] on div "duration : 1.2 , ease : 'power4.out' } , '<0.6' ) . from ( '.javelin_img7' , { …" at bounding box center [478, 242] width 845 height 319
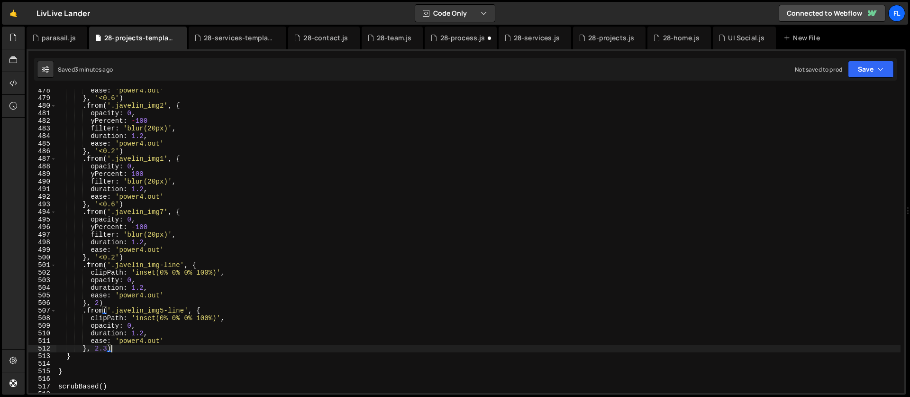
scroll to position [3507, 0]
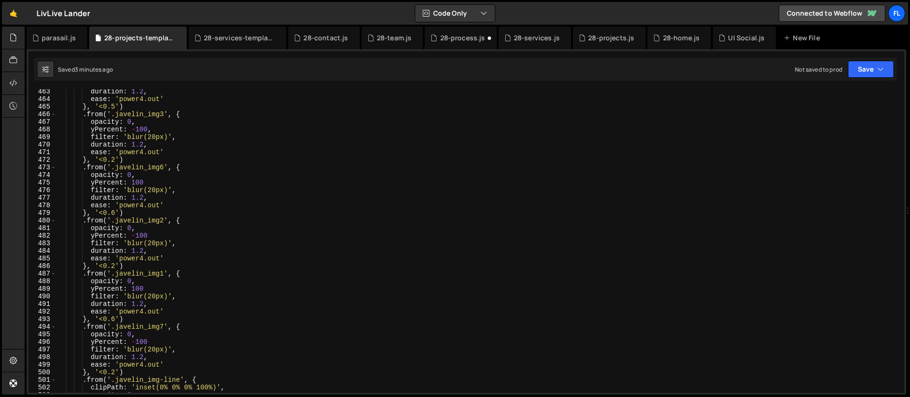
click at [156, 184] on div "duration : 1.2 , ease : 'power4.out' } , '<0.5' ) . from ( '.javelin_img3' , { …" at bounding box center [478, 247] width 845 height 319
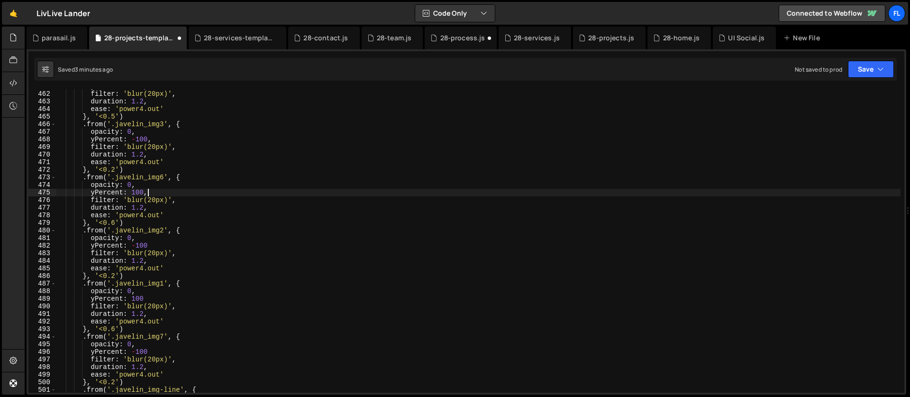
scroll to position [3462, 0]
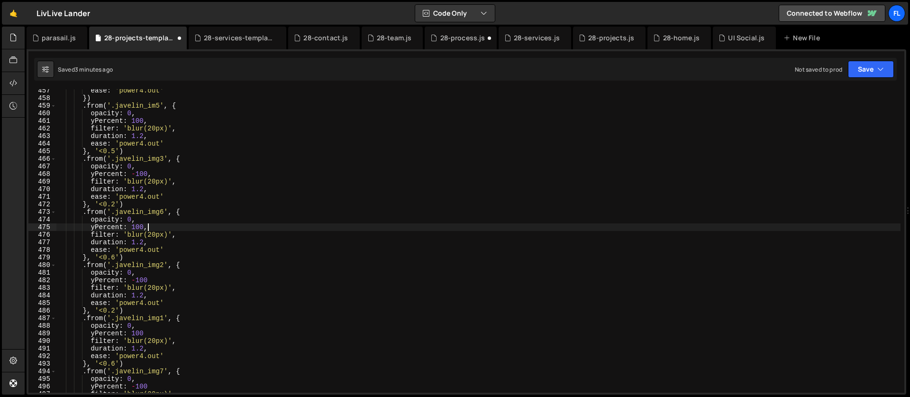
click at [149, 277] on div "ease : 'power4.out' }) . from ( '.javelin_im5' , { opacity : 0 , yPercent : 100…" at bounding box center [478, 246] width 845 height 319
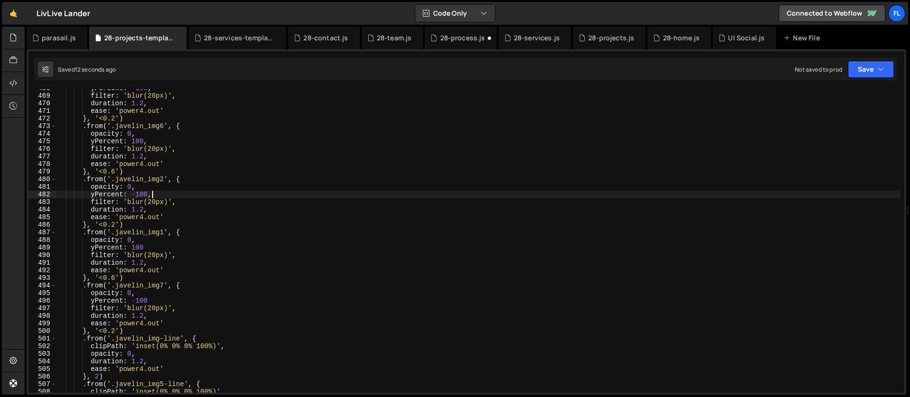
scroll to position [3548, 0]
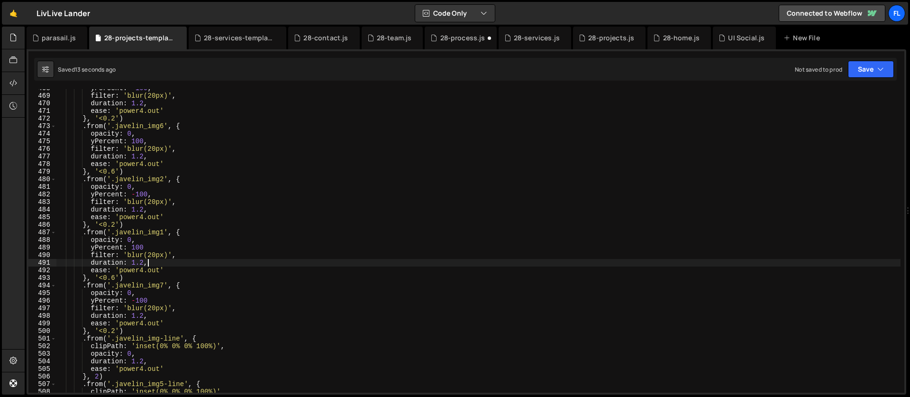
click at [164, 265] on div "yPercent : - 100 , filter : 'blur(20px)' , duration : 1.2 , ease : 'power4.out'…" at bounding box center [478, 243] width 845 height 319
click at [156, 249] on div "yPercent : - 100 , filter : 'blur(20px)' , duration : 1.2 , ease : 'power4.out'…" at bounding box center [478, 243] width 845 height 319
click at [161, 298] on div "yPercent : - 100 , filter : 'blur(20px)' , duration : 1.2 , ease : 'power4.out'…" at bounding box center [478, 243] width 845 height 319
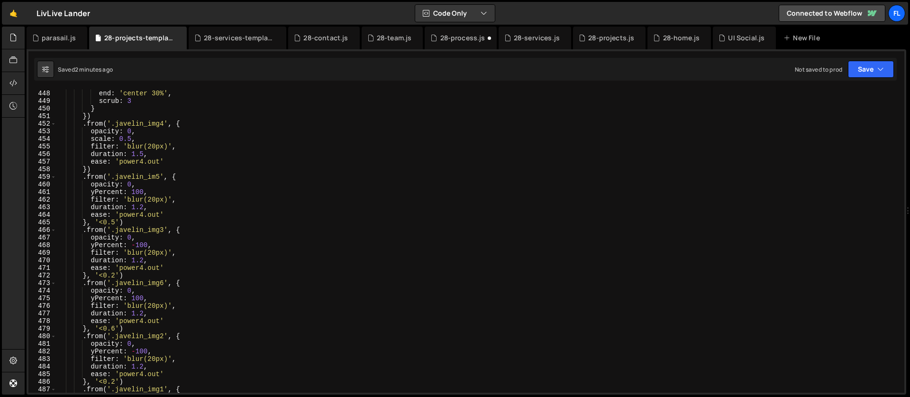
scroll to position [3335, 0]
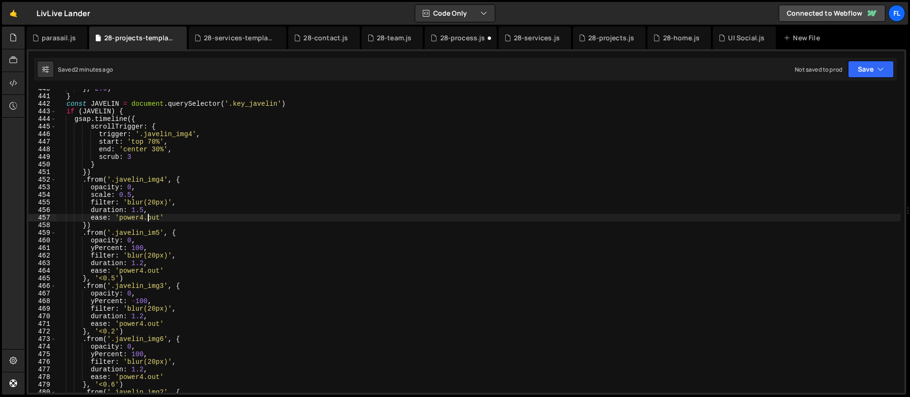
click at [149, 216] on div "} , 2.6 ) } const JAVELIN = document . querySelector ( '.key_javelin' ) if ( JA…" at bounding box center [478, 244] width 845 height 319
click at [155, 234] on div "} , 2.6 ) } const JAVELIN = document . querySelector ( '.key_javelin' ) if ( JA…" at bounding box center [478, 244] width 845 height 319
click at [161, 236] on div "} , 2.6 ) } const JAVELIN = document . querySelector ( '.key_javelin' ) if ( JA…" at bounding box center [478, 244] width 845 height 319
click at [130, 249] on div "} , 2.6 ) } const JAVELIN = document . querySelector ( '.key_javelin' ) if ( JA…" at bounding box center [478, 244] width 845 height 319
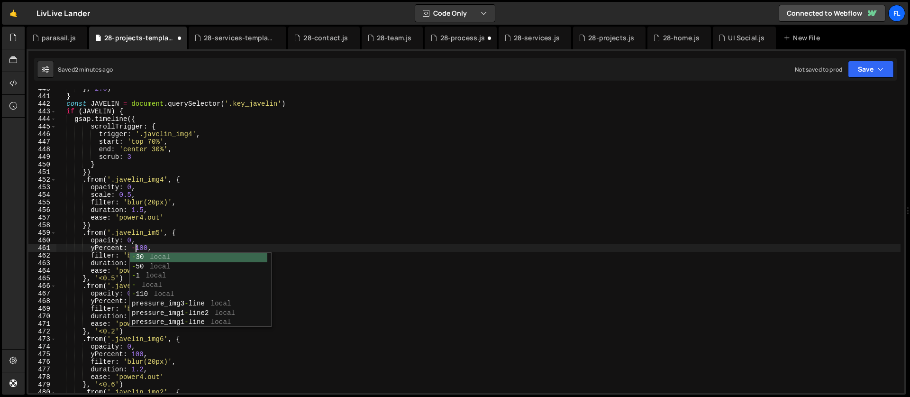
click at [95, 291] on div "} , 2.6 ) } const JAVELIN = document . querySelector ( '.key_javelin' ) if ( JA…" at bounding box center [478, 244] width 845 height 319
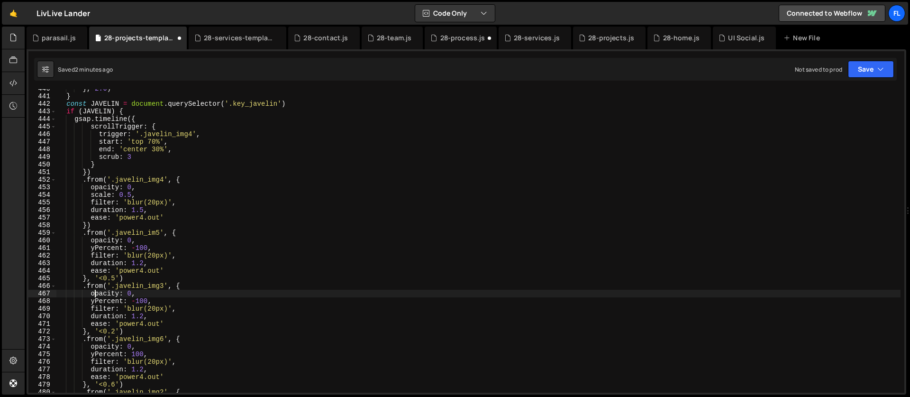
scroll to position [0, 5]
click at [136, 299] on div "} , 2.6 ) } const JAVELIN = document . querySelector ( '.key_javelin' ) if ( JA…" at bounding box center [478, 244] width 845 height 319
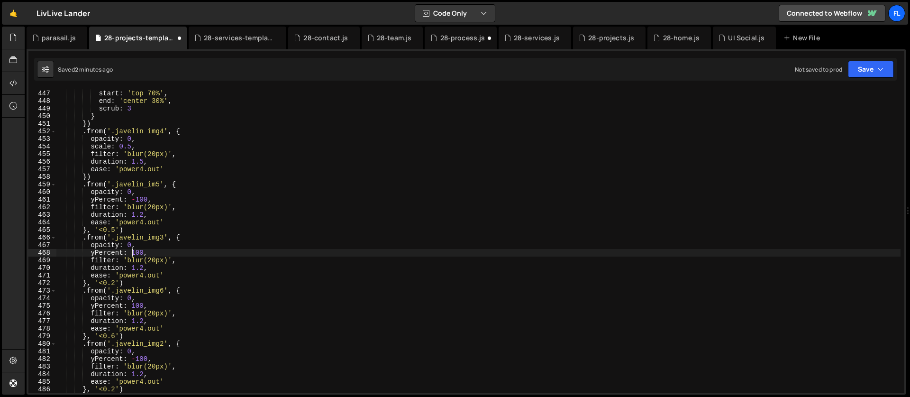
scroll to position [3384, 0]
click at [132, 306] on div "start : 'top 70%' , end : 'center 30%' , scrub : 3 } }) . from ( '.javelin_img4…" at bounding box center [478, 248] width 845 height 319
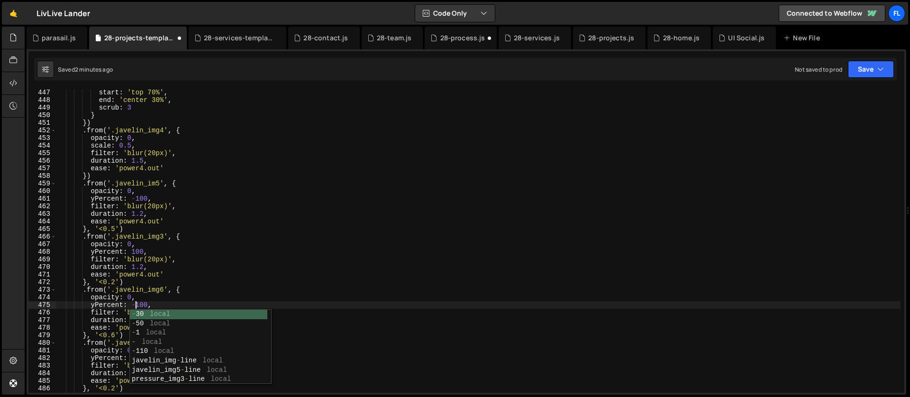
click at [119, 303] on div "start : 'top 70%' , end : 'center 30%' , scrub : 3 } }) . from ( '.javelin_img4…" at bounding box center [478, 248] width 845 height 319
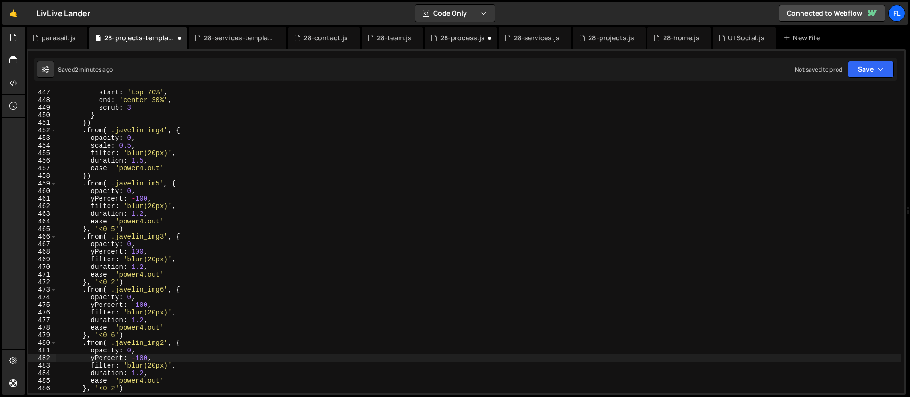
click at [135, 357] on div "start : 'top 70%' , end : 'center 30%' , scrub : 3 } }) . from ( '.javelin_img4…" at bounding box center [478, 248] width 845 height 319
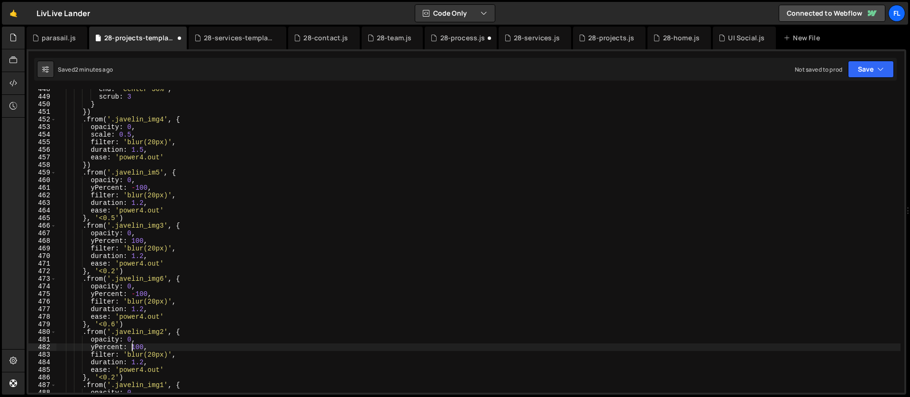
scroll to position [3466, 0]
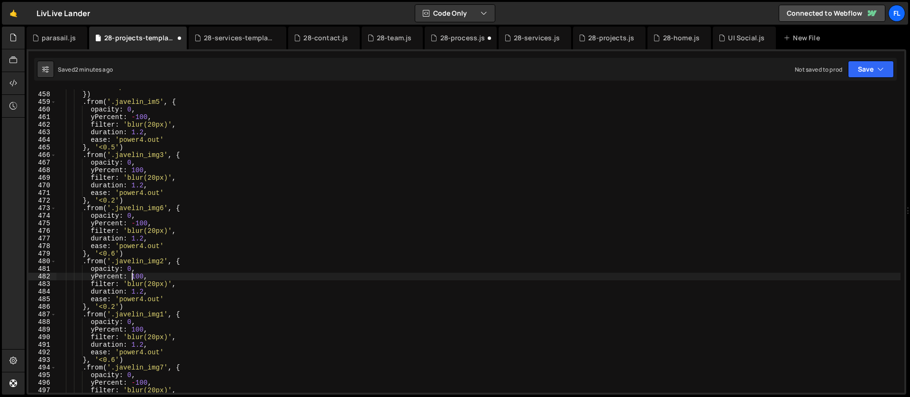
click at [132, 330] on div "ease : 'power4.out' }) . from ( '.javelin_im5' , { opacity : 0 , yPercent : - 1…" at bounding box center [478, 242] width 845 height 319
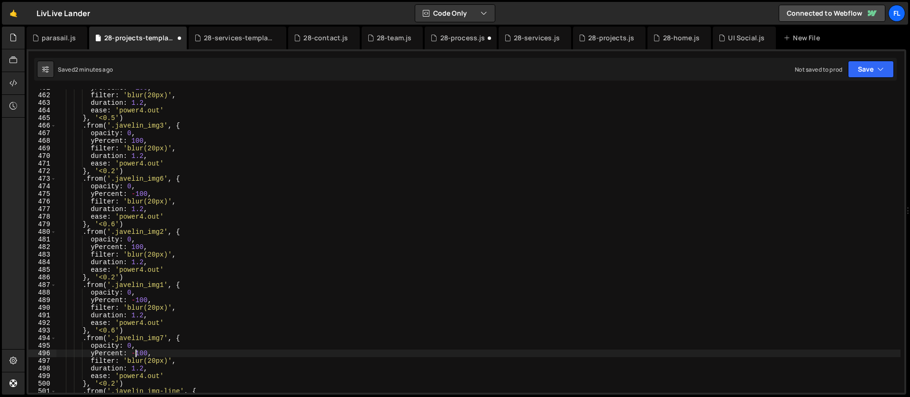
click at [136, 355] on div "yPercent : - 100 , filter : 'blur(20px)' , duration : 1.2 , ease : 'power4.out'…" at bounding box center [478, 243] width 845 height 319
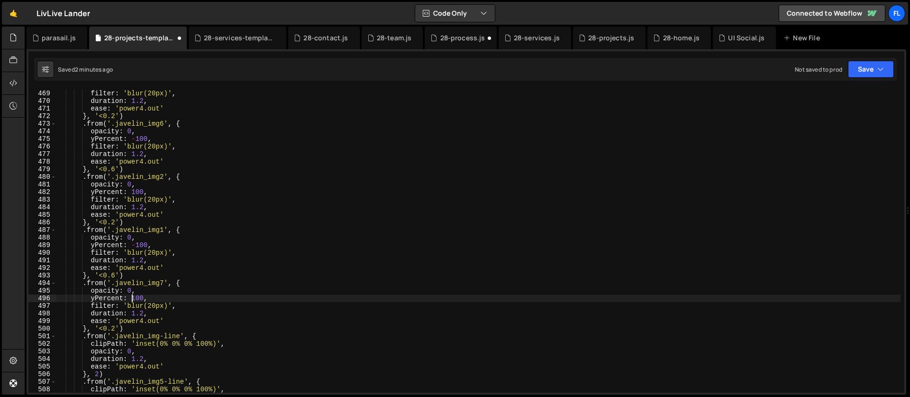
scroll to position [3550, 0]
click at [154, 306] on div "yPercent : 100 , filter : 'blur(20px)' , duration : 1.2 , ease : 'power4.out' }…" at bounding box center [478, 241] width 845 height 319
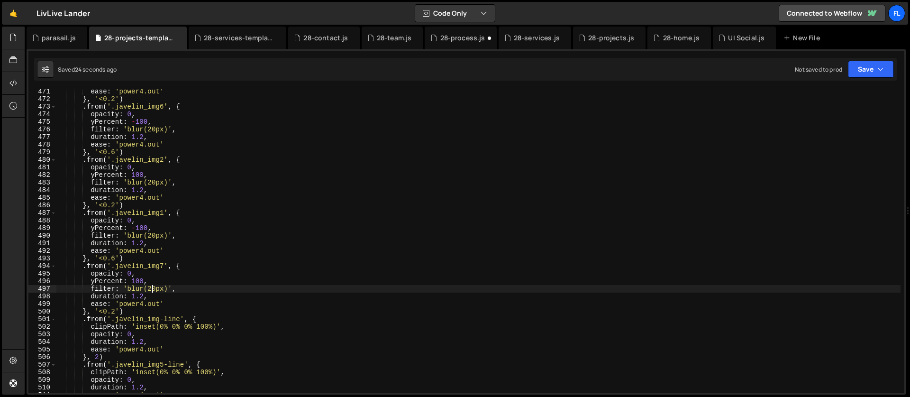
scroll to position [3640, 0]
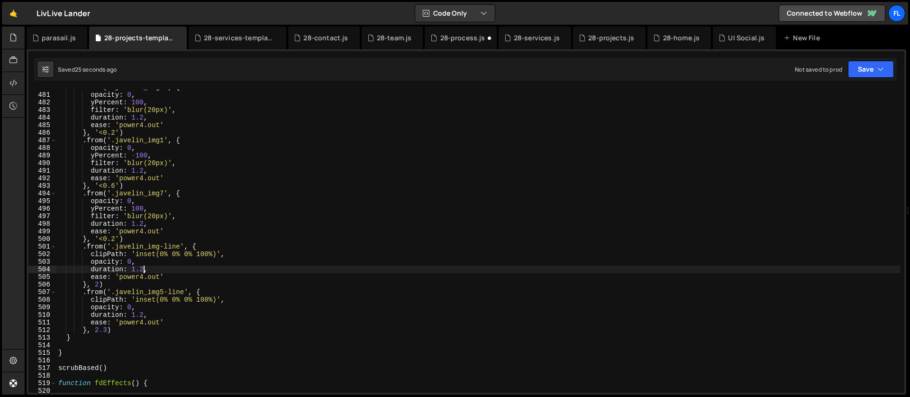
click at [143, 268] on div ". from ( '.javelin_img2' , { opacity : 0 , yPercent : 100 , filter : 'blur(20px…" at bounding box center [478, 242] width 845 height 319
click at [99, 285] on div ". from ( '.javelin_img2' , { opacity : 0 , yPercent : 100 , filter : 'blur(20px…" at bounding box center [478, 242] width 845 height 319
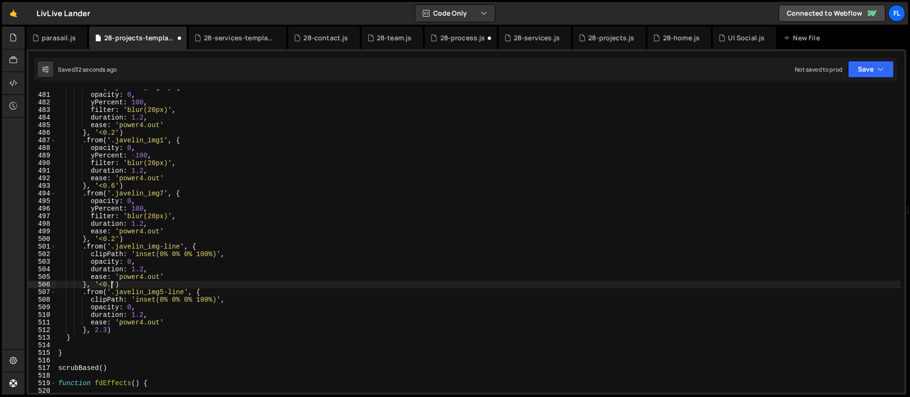
scroll to position [0, 4]
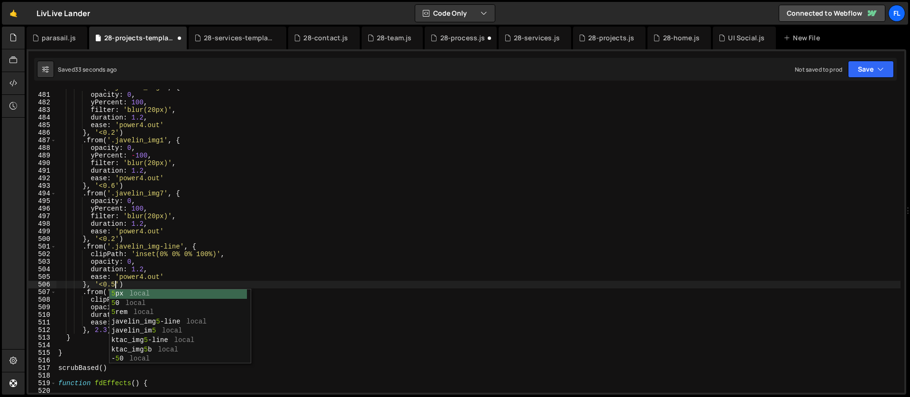
click at [101, 333] on div ". from ( '.javelin_img2' , { opacity : 0 , yPercent : 100 , filter : 'blur(20px…" at bounding box center [478, 242] width 845 height 319
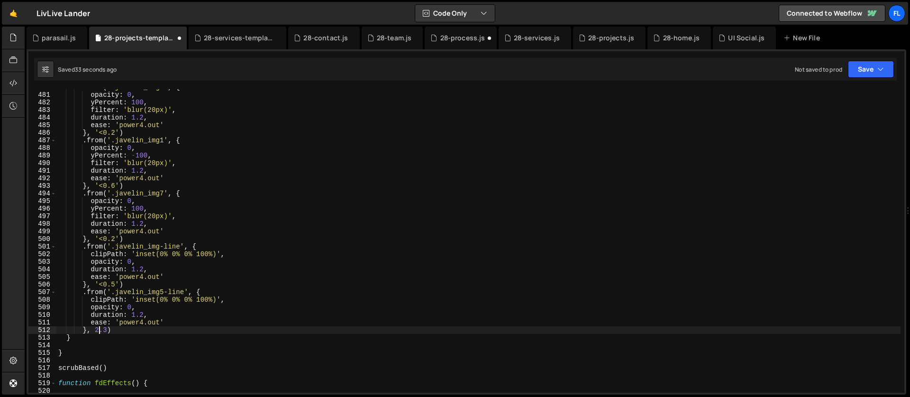
click at [106, 330] on div ". from ( '.javelin_img2' , { opacity : 0 , yPercent : 100 , filter : 'blur(20px…" at bounding box center [478, 242] width 845 height 319
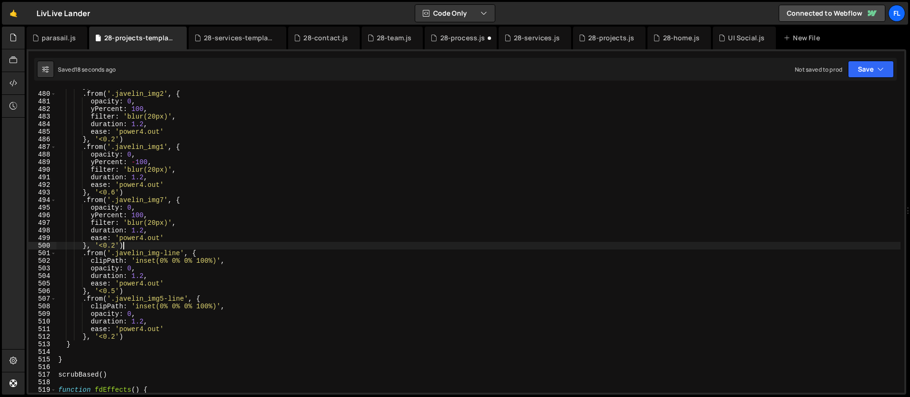
click at [134, 245] on div "} , '<0.6' ) . from ( '.javelin_img2' , { opacity : 0 , yPercent : 100 , filter…" at bounding box center [478, 242] width 845 height 319
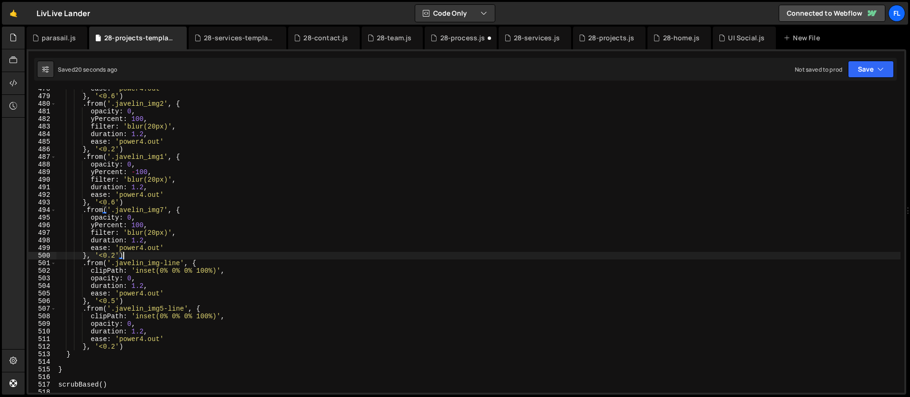
click at [135, 172] on div "ease : 'power4.out' } , '<0.6' ) . from ( '.javelin_img2' , { opacity : 0 , yPe…" at bounding box center [478, 244] width 845 height 319
click at [135, 225] on div "ease : 'power4.out' } , '<0.6' ) . from ( '.javelin_img2' , { opacity : 0 , yPe…" at bounding box center [478, 244] width 845 height 319
click at [133, 224] on div "ease : 'power4.out' } , '<0.6' ) . from ( '.javelin_img2' , { opacity : 0 , yPe…" at bounding box center [478, 244] width 845 height 319
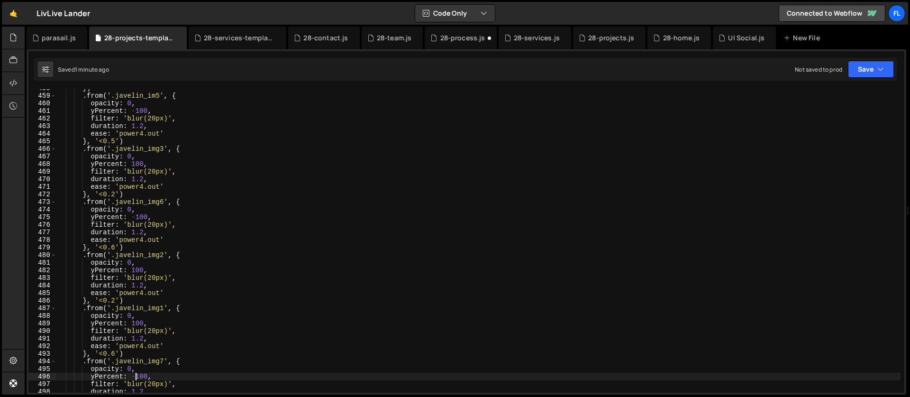
scroll to position [3424, 0]
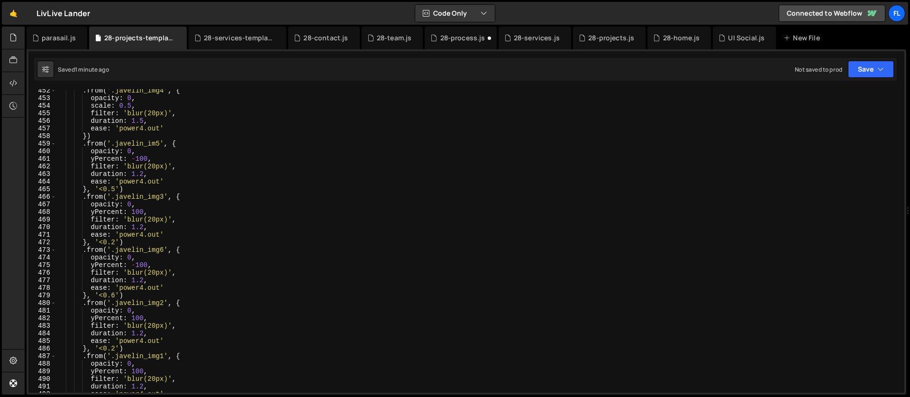
click at [114, 190] on div ". from ( '.javelin_img4' , { opacity : 0 , scale : 0.5 , filter : 'blur(20px)' …" at bounding box center [478, 246] width 845 height 319
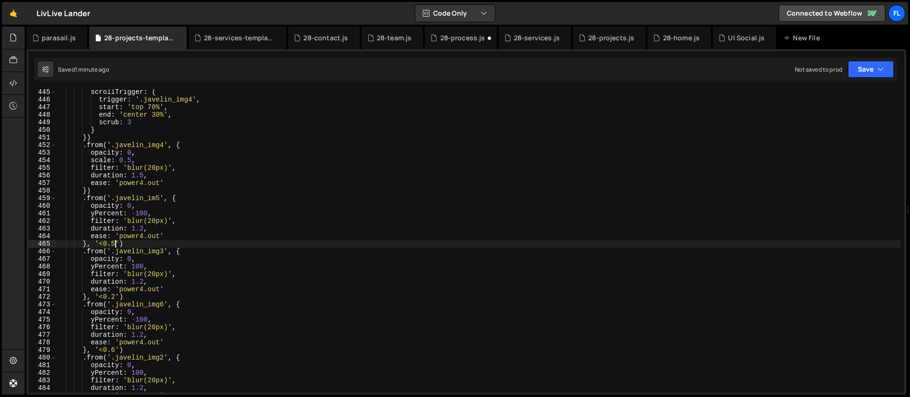
scroll to position [0, 4]
click at [149, 193] on div "scrollTrigger : { trigger : '.javelin_img4' , start : 'top 70%' , end : 'center…" at bounding box center [478, 247] width 845 height 319
click at [116, 294] on div "scrollTrigger : { trigger : '.javelin_img4' , start : 'top 70%' , end : 'center…" at bounding box center [478, 247] width 845 height 319
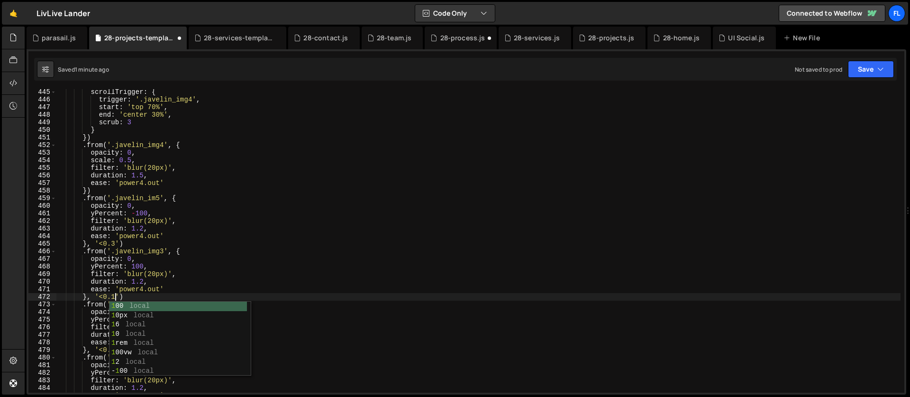
scroll to position [0, 4]
click at [126, 257] on div "scrollTrigger : { trigger : '.javelin_img4' , start : 'top 70%' , end : 'center…" at bounding box center [478, 247] width 845 height 319
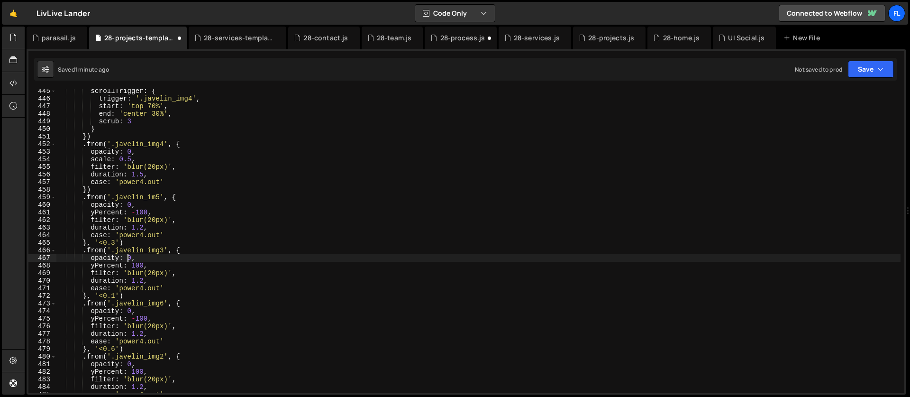
scroll to position [3454, 0]
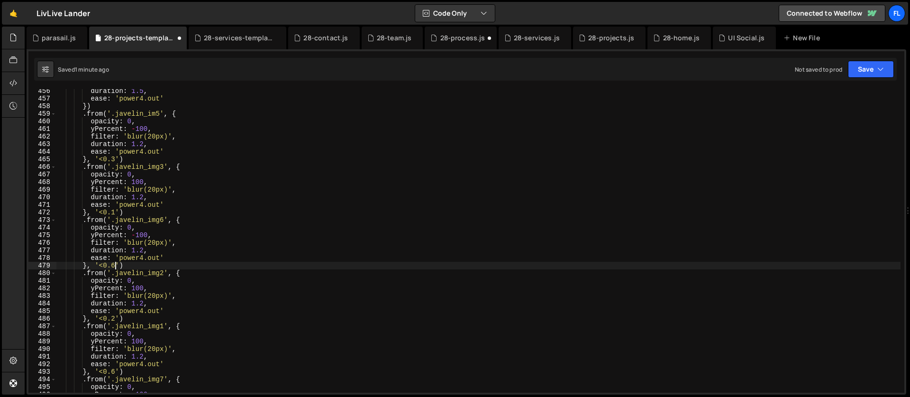
click at [114, 264] on div "duration : 1.5 , ease : 'power4.out' }) . from ( '.javelin_im5' , { opacity : 0…" at bounding box center [478, 246] width 845 height 319
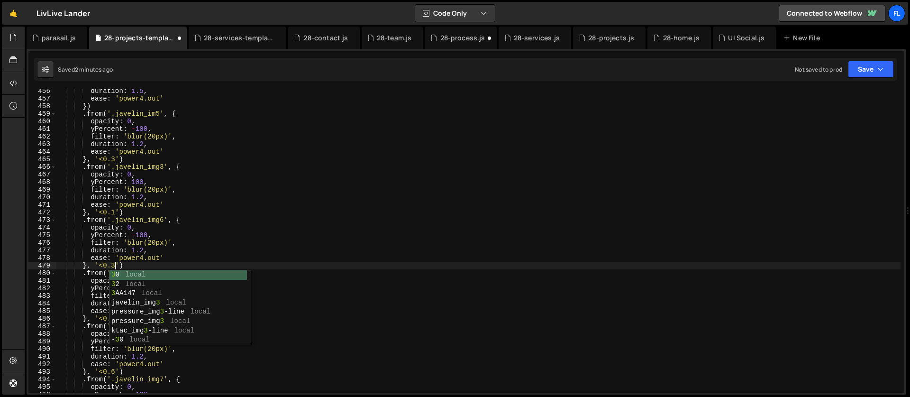
click at [120, 270] on div "3 0 local 3 2 local 3 AA147 local javelin_img 3 local pressure_img 3 -line loca…" at bounding box center [179, 316] width 138 height 93
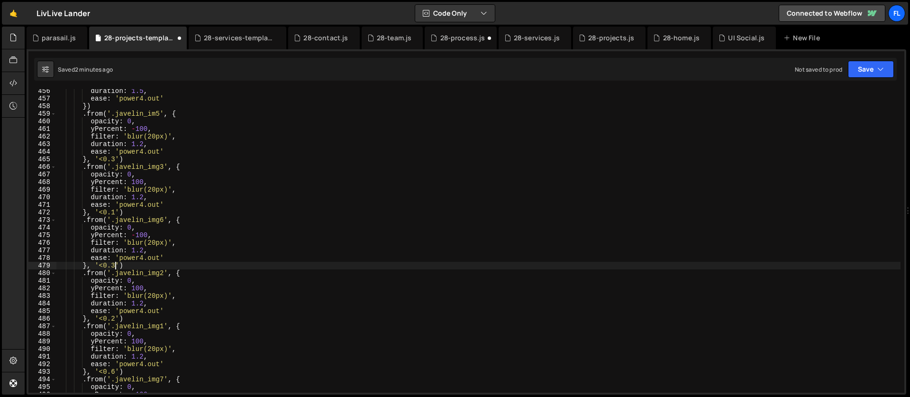
scroll to position [3463, 0]
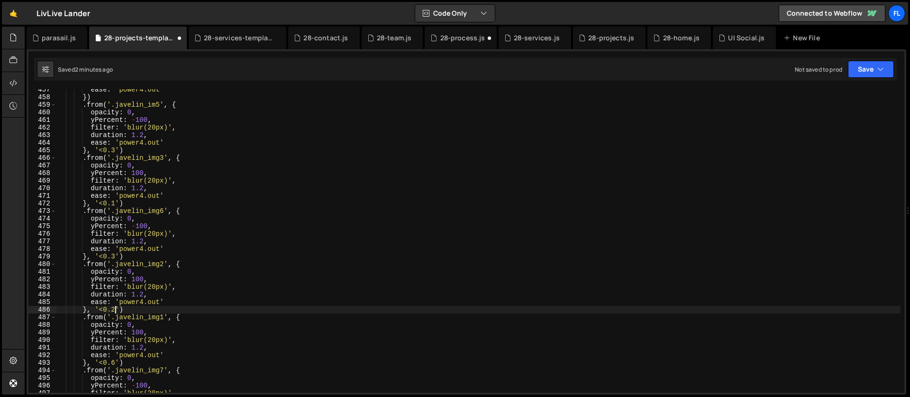
click at [114, 311] on div "ease : 'power4.out' }) . from ( '.javelin_im5' , { opacity : 0 , yPercent : - 1…" at bounding box center [478, 245] width 845 height 319
click at [115, 366] on div "ease : 'power4.out' }) . from ( '.javelin_im5' , { opacity : 0 , yPercent : - 1…" at bounding box center [478, 245] width 845 height 319
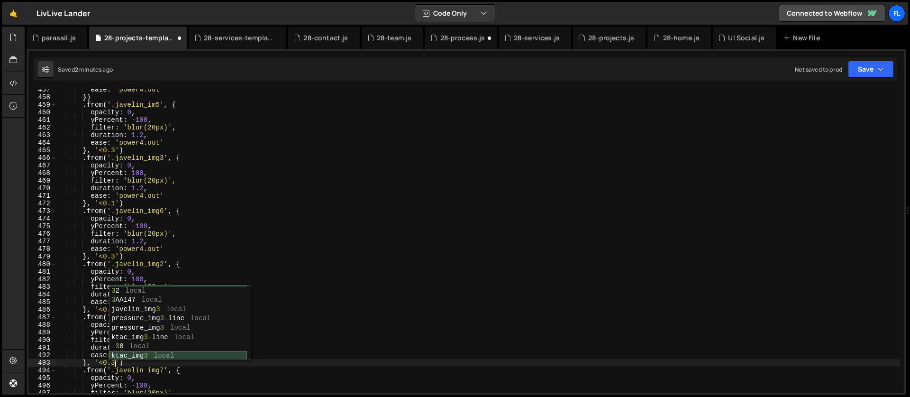
scroll to position [37, 0]
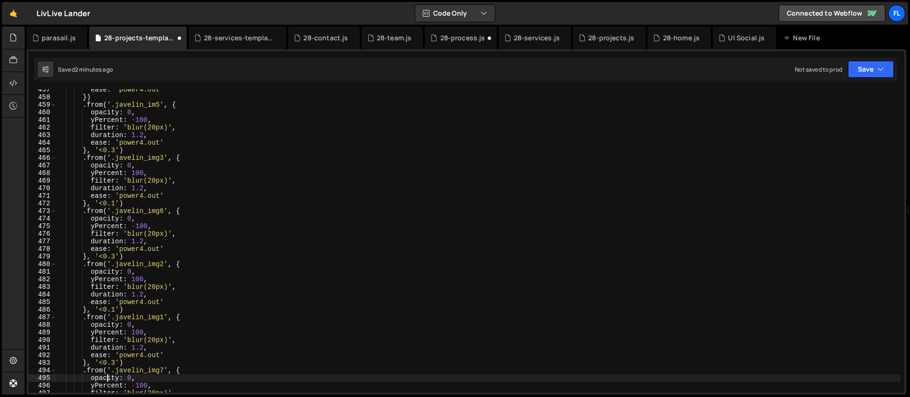
click at [107, 374] on div "ease : 'power4.out' }) . from ( '.javelin_im5' , { opacity : 0 , yPercent : - 1…" at bounding box center [478, 245] width 845 height 319
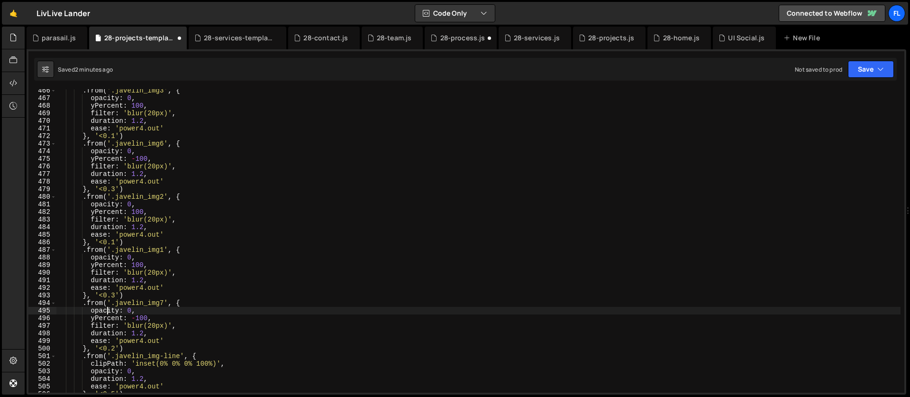
scroll to position [3530, 0]
click at [115, 349] on div ". from ( '.javelin_img3' , { opacity : 0 , yPercent : 100 , filter : 'blur(20px…" at bounding box center [478, 246] width 845 height 319
click at [141, 366] on div ". from ( '.javelin_img3' , { opacity : 0 , yPercent : 100 , filter : 'blur(20px…" at bounding box center [478, 246] width 845 height 319
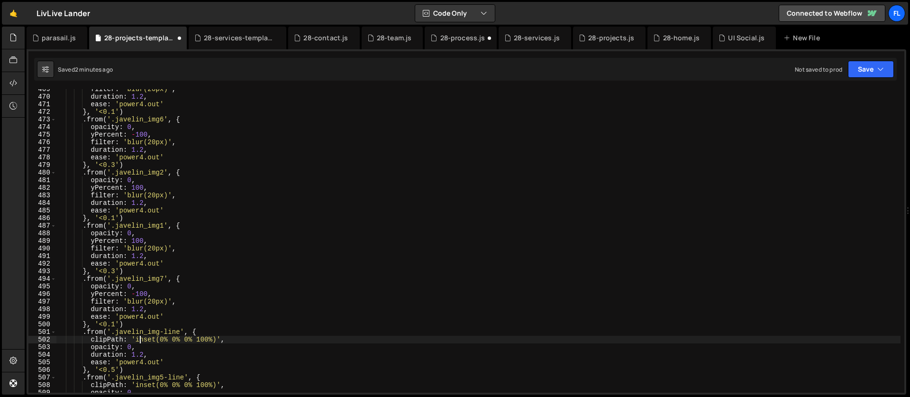
scroll to position [3557, 0]
type textarea "clipPath: 'inset(0% 0% 0% 100%)',"
